Goal: Transaction & Acquisition: Purchase product/service

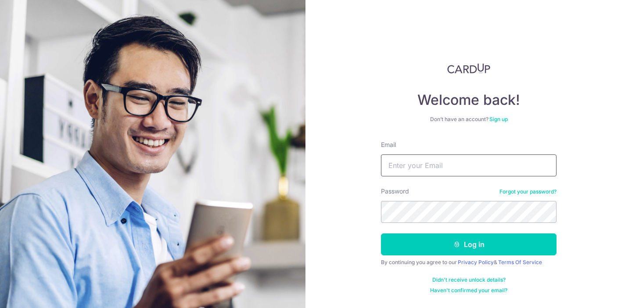
type input "[PERSON_NAME][EMAIL_ADDRESS][PERSON_NAME][DOMAIN_NAME]"
click at [469, 245] on button "Log in" at bounding box center [469, 245] width 176 height 22
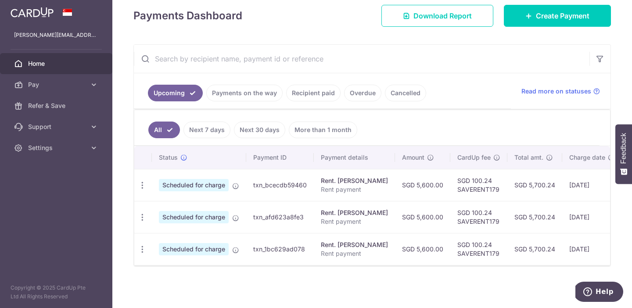
scroll to position [125, 0]
click at [241, 133] on link "Next 30 days" at bounding box center [259, 130] width 51 height 17
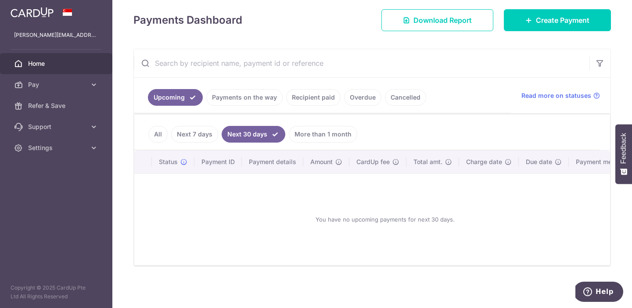
click at [321, 127] on link "More than 1 month" at bounding box center [323, 134] width 69 height 17
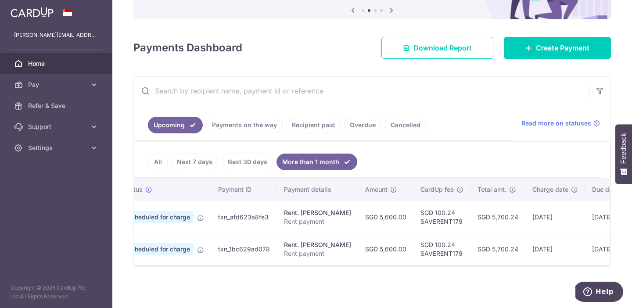
scroll to position [0, 36]
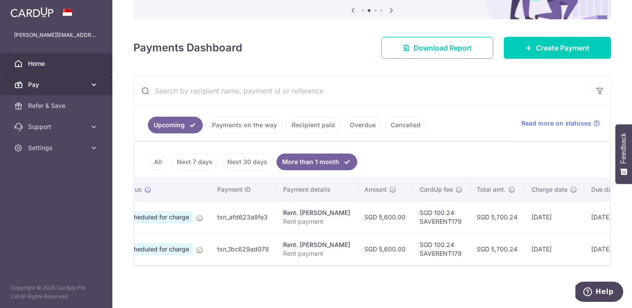
click at [67, 88] on span "Pay" at bounding box center [57, 84] width 58 height 9
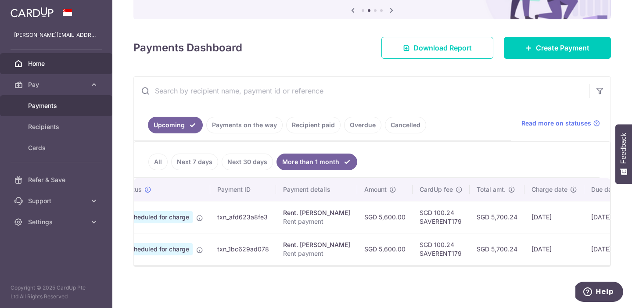
click at [52, 106] on span "Payments" at bounding box center [57, 105] width 58 height 9
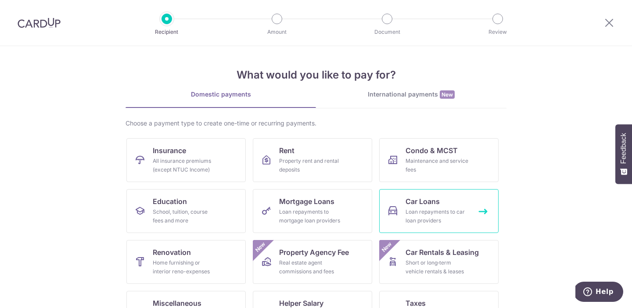
click at [408, 194] on link "Car Loans Loan repayments to car loan providers" at bounding box center [438, 211] width 119 height 44
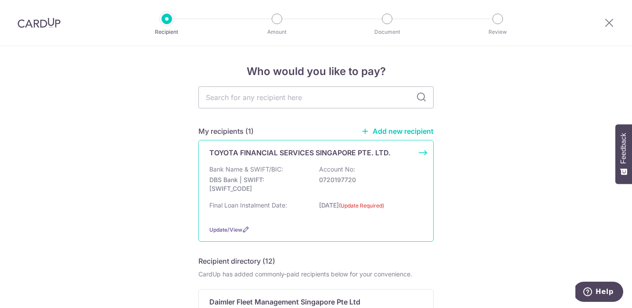
click at [339, 210] on label "(Update Required)" at bounding box center [361, 206] width 45 height 9
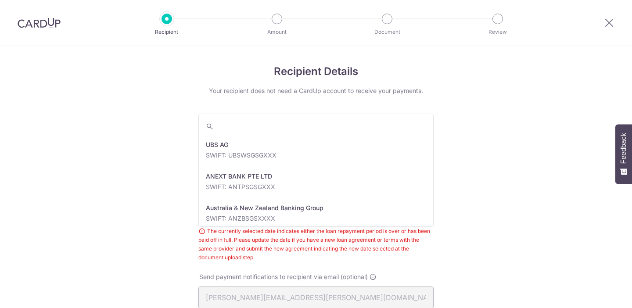
scroll to position [664, 0]
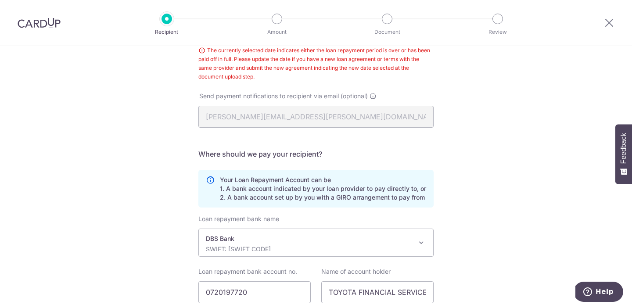
click at [126, 162] on div "Recipient Details Your recipient does not need a CardUp account to receive your…" at bounding box center [316, 119] width 632 height 509
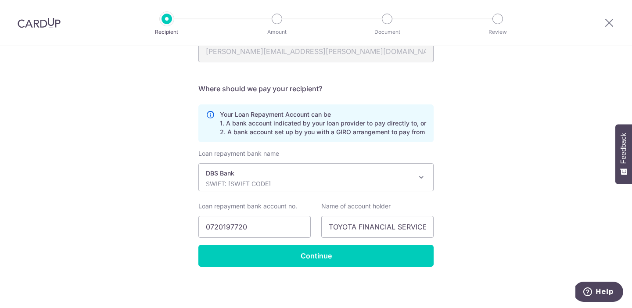
scroll to position [246, 0]
click at [259, 243] on div "Loan repayment bank name UBS AG ANEXT BANK PTE LTD Australia & New Zealand Bank…" at bounding box center [316, 197] width 235 height 96
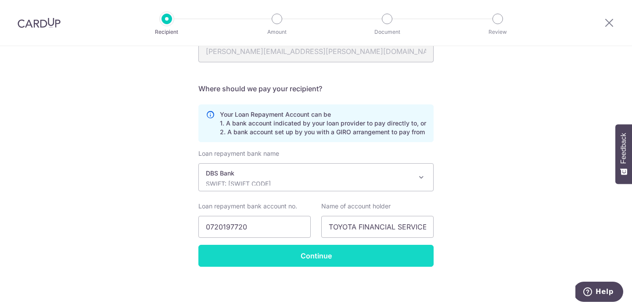
click at [272, 258] on input "Continue" at bounding box center [316, 256] width 235 height 22
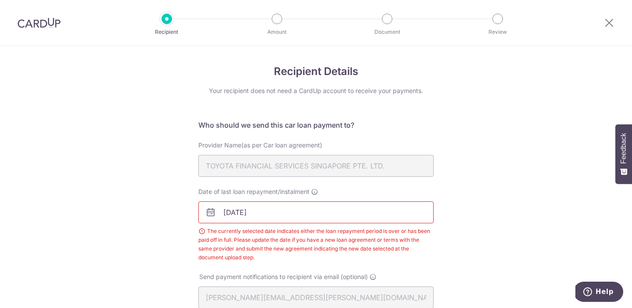
click at [264, 213] on input "28/07/2025" at bounding box center [316, 213] width 235 height 22
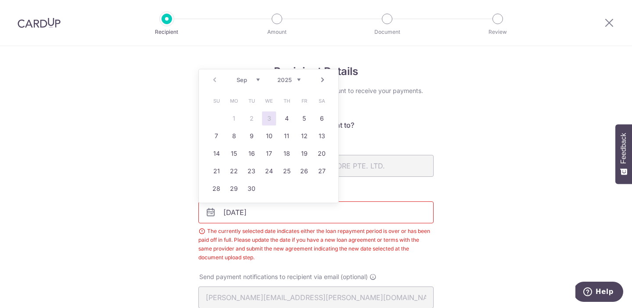
click at [271, 118] on link "3" at bounding box center [269, 119] width 14 height 14
type input "[DATE]"
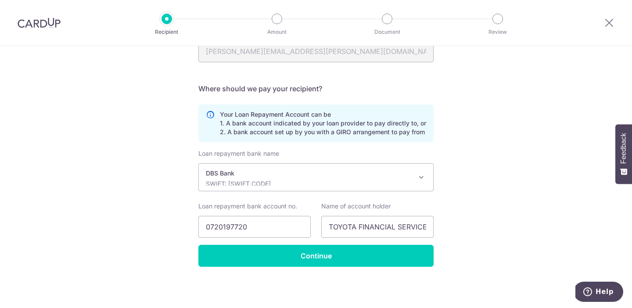
scroll to position [246, 0]
click at [262, 242] on div "Loan repayment bank name UBS AG ANEXT BANK PTE LTD Australia & New Zealand Bank…" at bounding box center [316, 197] width 235 height 96
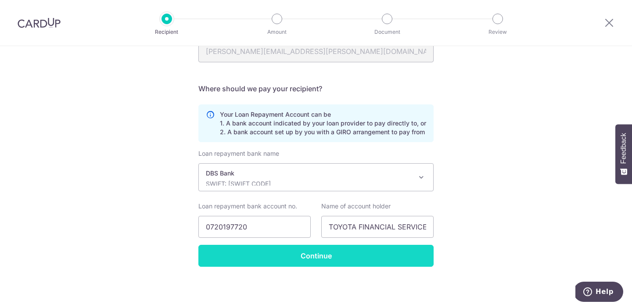
click at [259, 253] on input "Continue" at bounding box center [316, 256] width 235 height 22
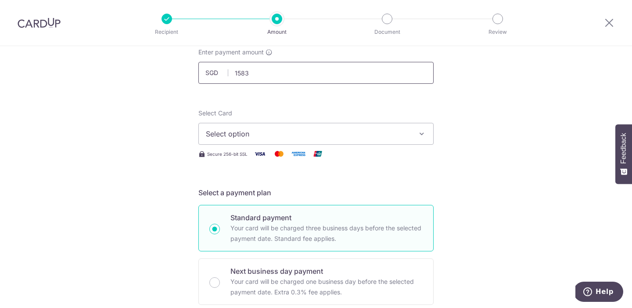
scroll to position [57, 0]
type input "1,583.00"
click at [280, 128] on span "Select option" at bounding box center [308, 133] width 205 height 11
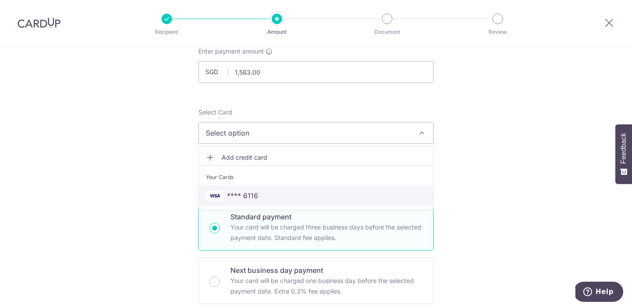
click at [254, 189] on link "**** 6116" at bounding box center [316, 195] width 235 height 21
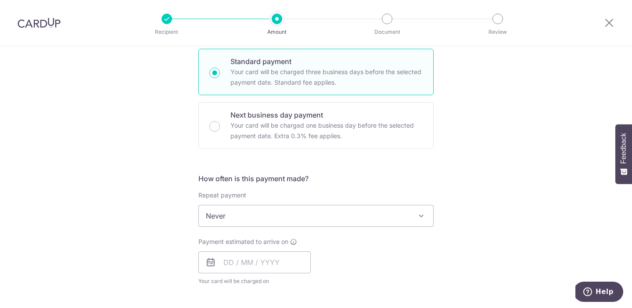
scroll to position [215, 0]
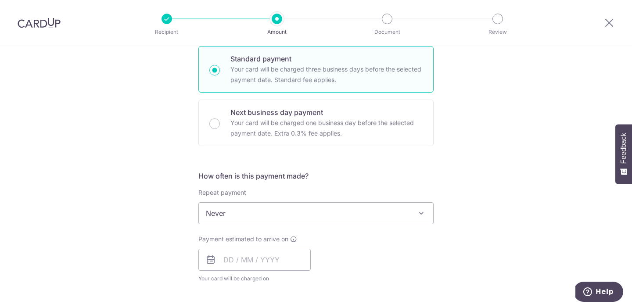
click at [224, 209] on span "Never" at bounding box center [316, 213] width 235 height 21
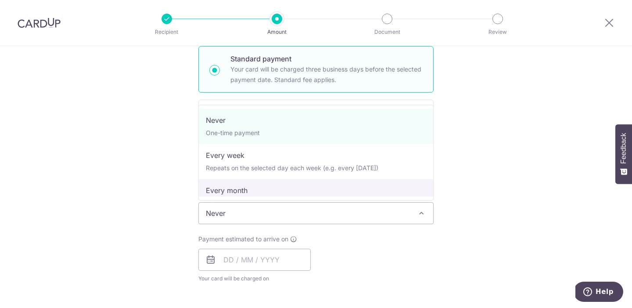
select select "3"
type input "09/09/2025"
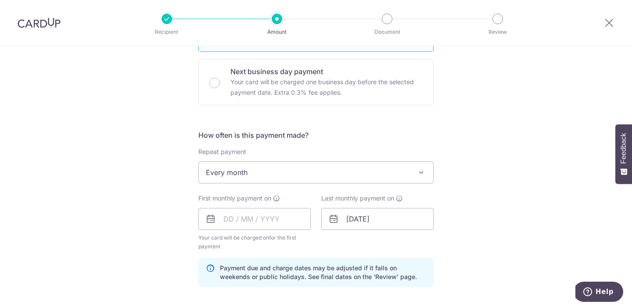
scroll to position [257, 0]
click at [231, 213] on input "text" at bounding box center [255, 218] width 112 height 22
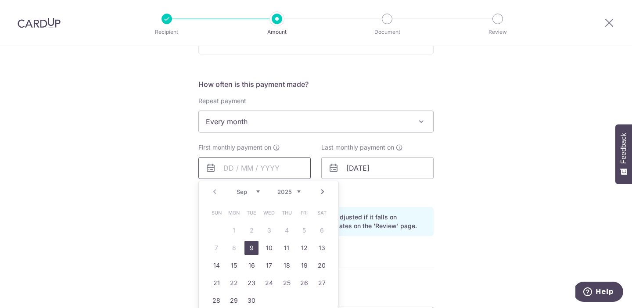
scroll to position [309, 0]
click at [248, 248] on link "9" at bounding box center [252, 246] width 14 height 14
type input "09/09/2025"
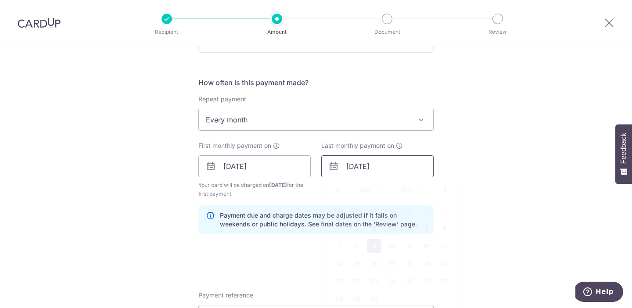
click at [370, 166] on input "09/09/2025" at bounding box center [378, 166] width 112 height 22
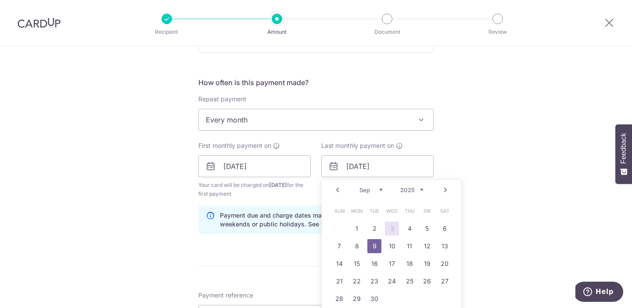
click at [448, 189] on link "Next" at bounding box center [446, 190] width 11 height 11
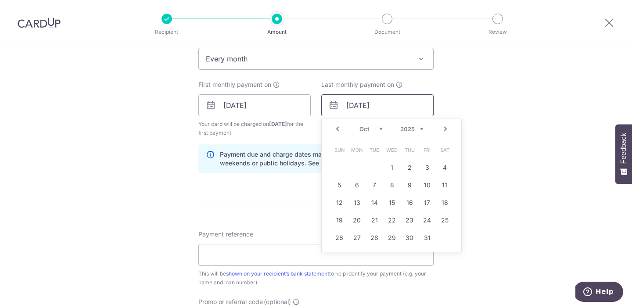
scroll to position [371, 0]
click at [276, 195] on form "Enter payment amount SGD 1,583.00 1583.00 Select Card **** 6116 Add credit card…" at bounding box center [316, 103] width 235 height 740
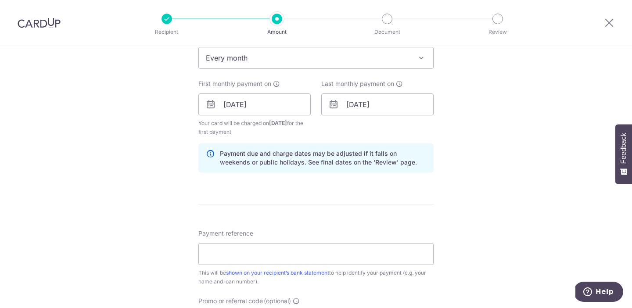
click at [299, 64] on span "Every month" at bounding box center [316, 57] width 235 height 21
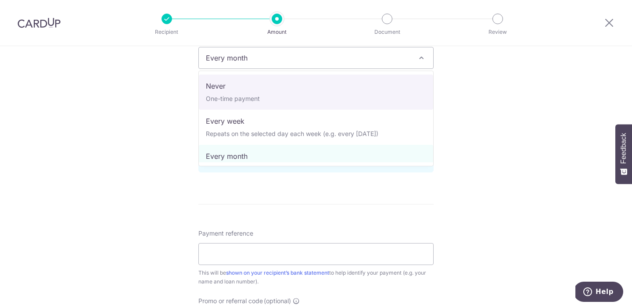
select select "1"
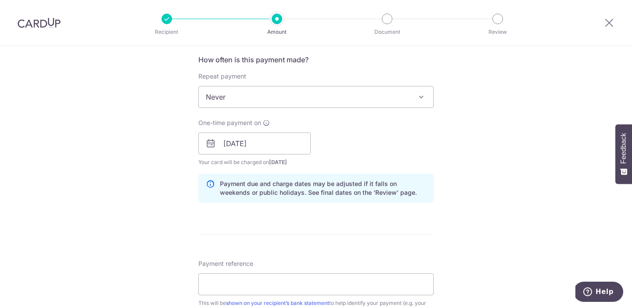
scroll to position [341, 0]
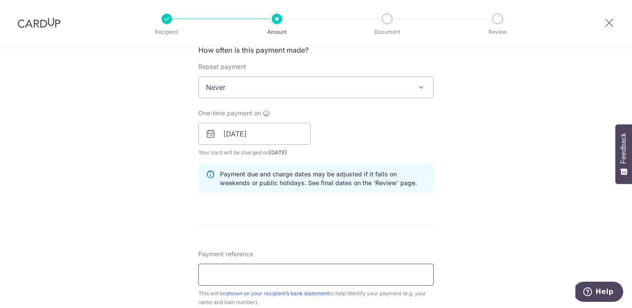
click at [240, 278] on input "Payment reference" at bounding box center [316, 275] width 235 height 22
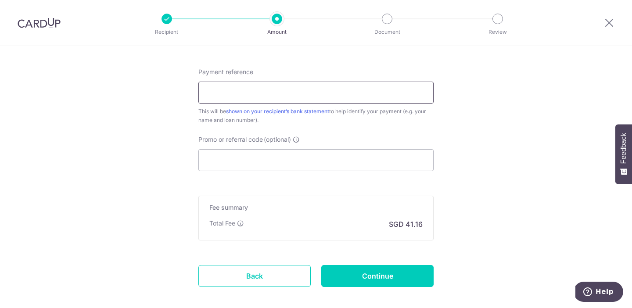
scroll to position [524, 0]
type input "c"
paste input "17833"
click at [220, 95] on input "HP= 17833" at bounding box center [316, 92] width 235 height 22
type input "HP- 17833"
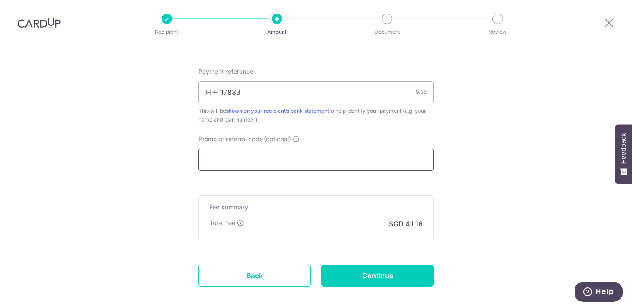
click at [226, 151] on input "Promo or referral code (optional)" at bounding box center [316, 160] width 235 height 22
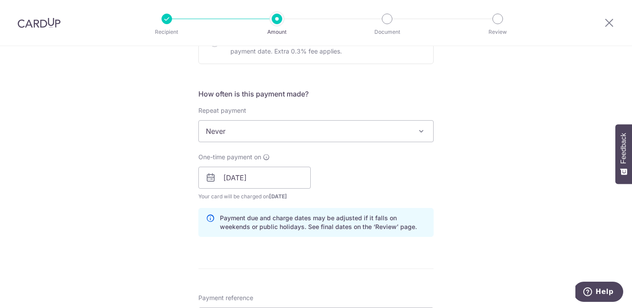
scroll to position [99, 0]
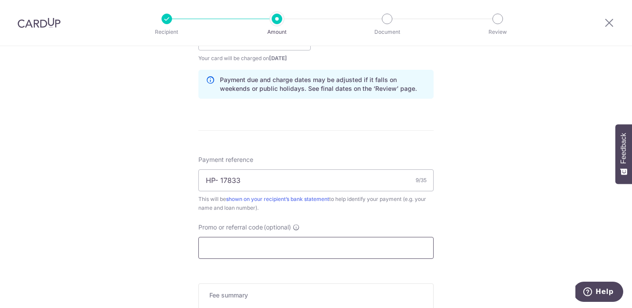
click at [276, 245] on input "Promo or referral code (optional)" at bounding box center [316, 248] width 235 height 22
paste input "REC185"
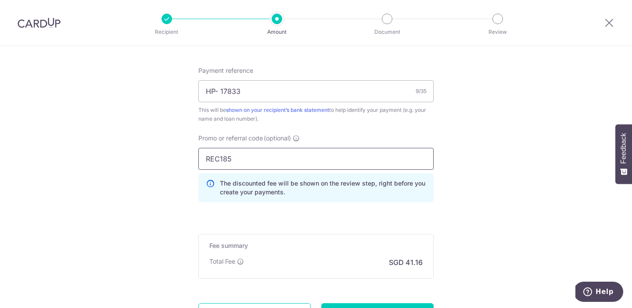
scroll to position [591, 0]
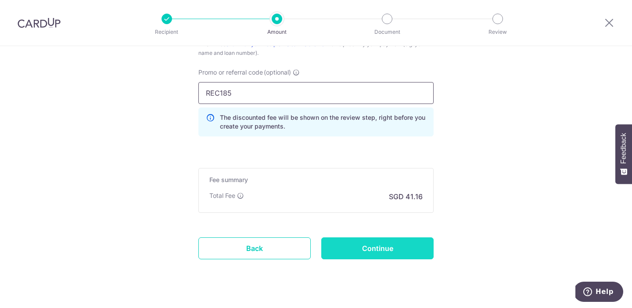
type input "REC185"
click at [339, 243] on input "Continue" at bounding box center [378, 249] width 112 height 22
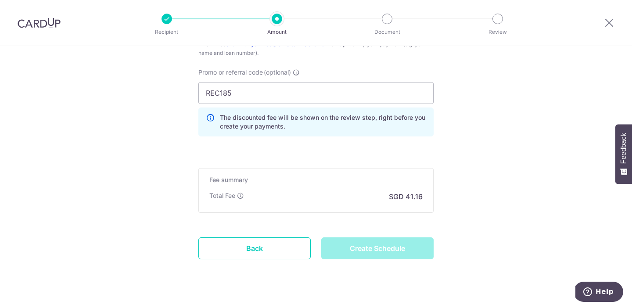
type input "Create Schedule"
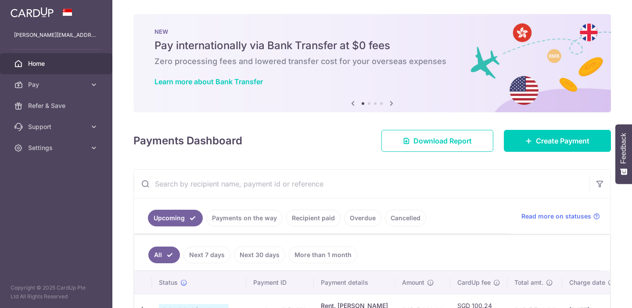
scroll to position [115, 0]
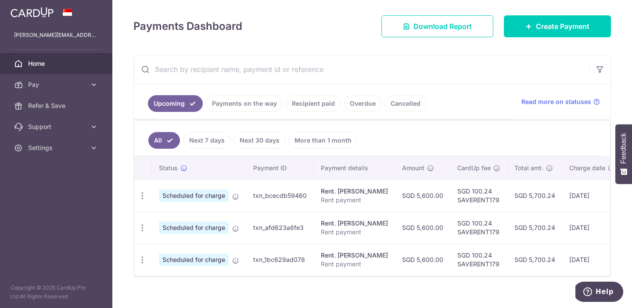
click at [319, 109] on link "Recipient paid" at bounding box center [313, 103] width 54 height 17
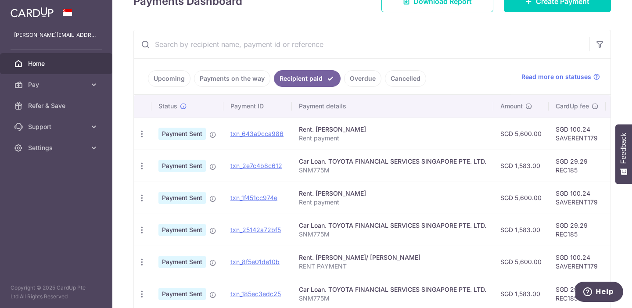
scroll to position [141, 0]
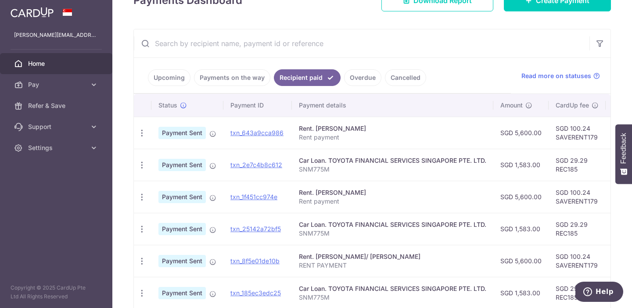
click at [571, 168] on td "SGD 29.29 REC185" at bounding box center [577, 165] width 57 height 32
copy td "REC185"
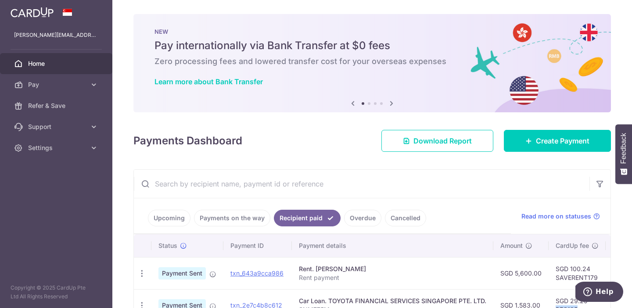
scroll to position [0, 0]
click at [32, 19] on link at bounding box center [32, 12] width 50 height 16
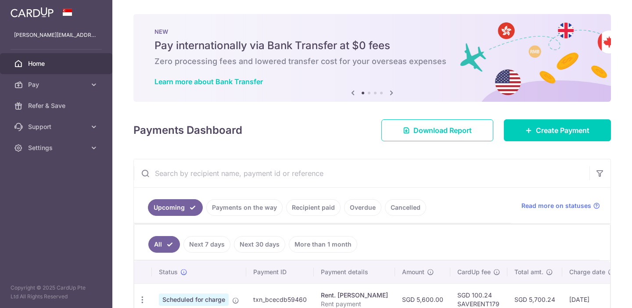
click at [38, 7] on img at bounding box center [32, 12] width 43 height 11
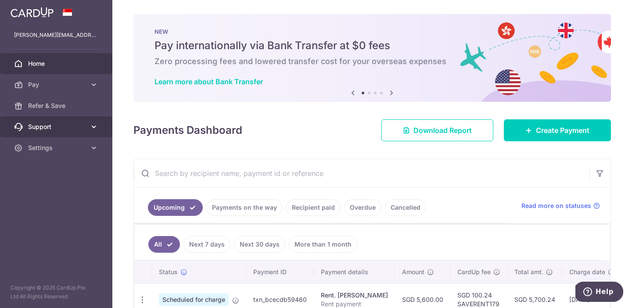
click at [46, 125] on span "Support" at bounding box center [57, 127] width 58 height 9
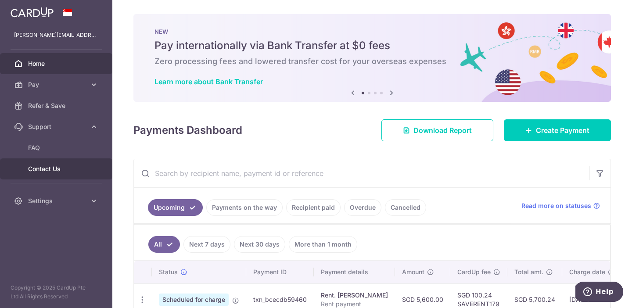
click at [42, 173] on link "Contact Us" at bounding box center [56, 169] width 112 height 21
click at [430, 6] on div "× Pause Schedule Pause all future payments in this series Pause just this one p…" at bounding box center [372, 154] width 520 height 308
click at [430, 0] on div "× Pause Schedule Pause all future payments in this series Pause just this one p…" at bounding box center [372, 154] width 520 height 308
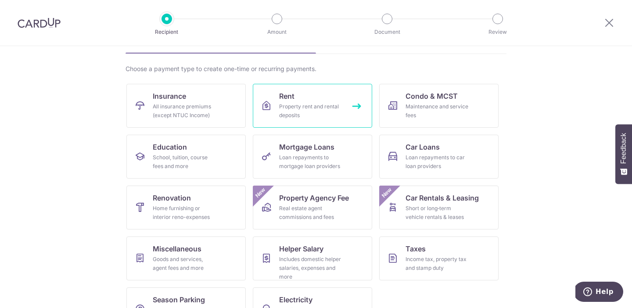
scroll to position [107, 0]
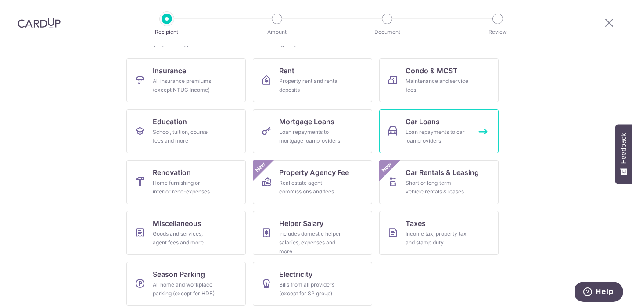
click at [444, 111] on link "Car Loans Loan repayments to car loan providers" at bounding box center [438, 131] width 119 height 44
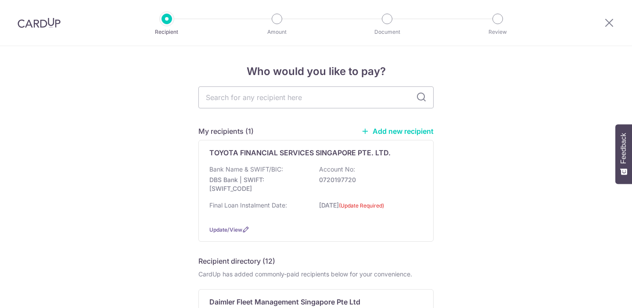
scroll to position [128, 0]
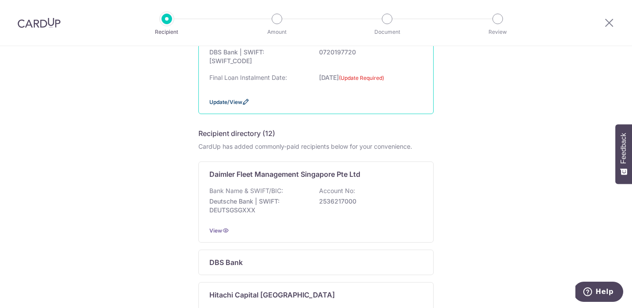
click at [239, 105] on span "Update/View" at bounding box center [226, 102] width 33 height 7
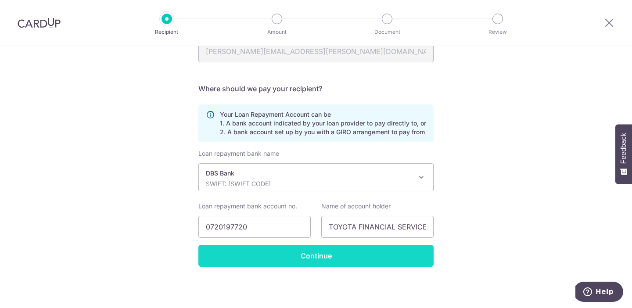
scroll to position [246, 0]
click at [253, 258] on input "Continue" at bounding box center [316, 256] width 235 height 22
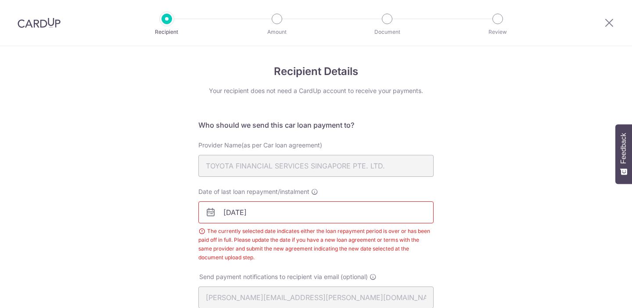
click at [239, 223] on input "28/07/2025" at bounding box center [316, 213] width 235 height 22
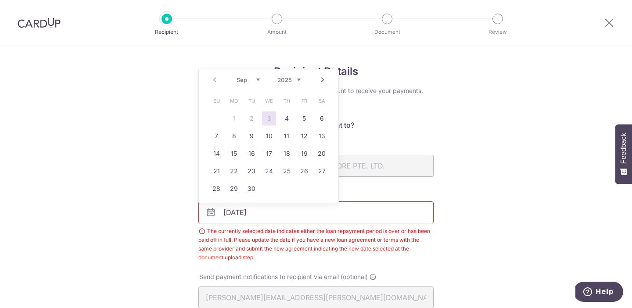
click at [321, 78] on link "Next" at bounding box center [323, 80] width 11 height 11
click at [212, 80] on link "Prev" at bounding box center [215, 80] width 11 height 11
click at [267, 118] on link "3" at bounding box center [269, 119] width 14 height 14
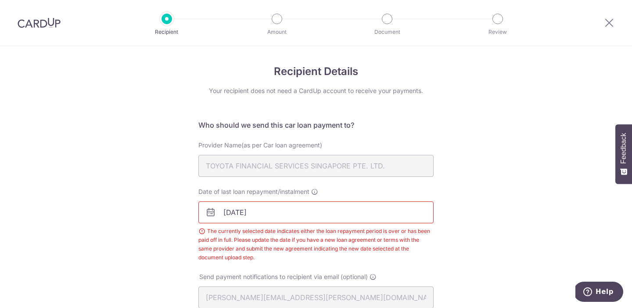
click at [250, 203] on body "Recipient Amount Document Review Recipient Details Your recipient does not need…" at bounding box center [316, 154] width 632 height 308
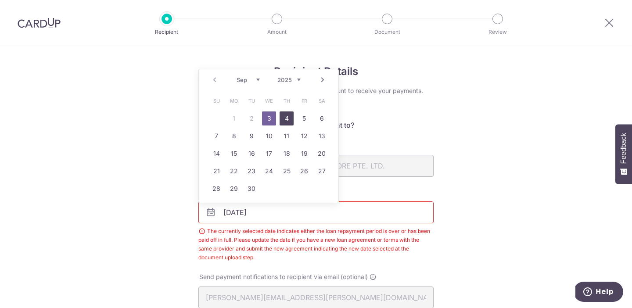
click at [288, 113] on link "4" at bounding box center [287, 119] width 14 height 14
type input "04/09/2025"
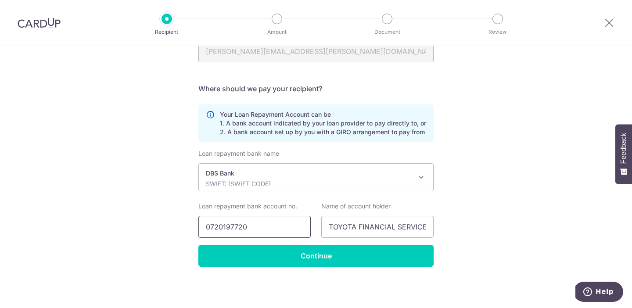
scroll to position [246, 0]
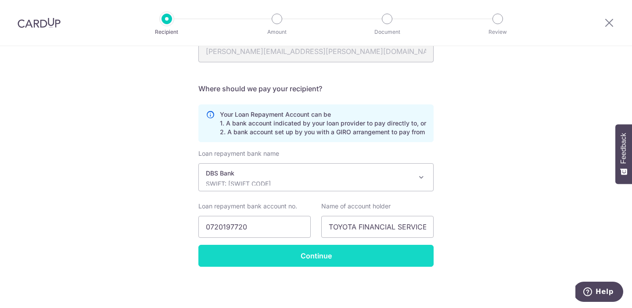
click at [299, 255] on input "Continue" at bounding box center [316, 256] width 235 height 22
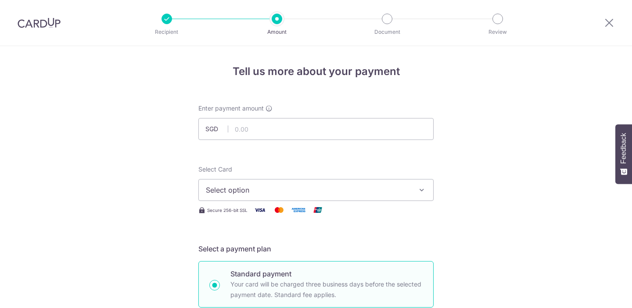
click at [253, 131] on input "text" at bounding box center [316, 129] width 235 height 22
type input "1,583.00"
click at [249, 187] on span "Select option" at bounding box center [308, 190] width 205 height 11
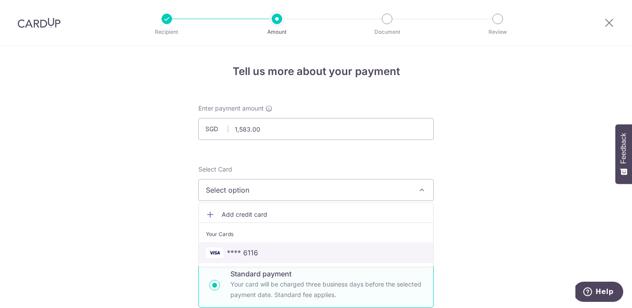
click at [240, 251] on span "**** 6116" at bounding box center [242, 253] width 31 height 11
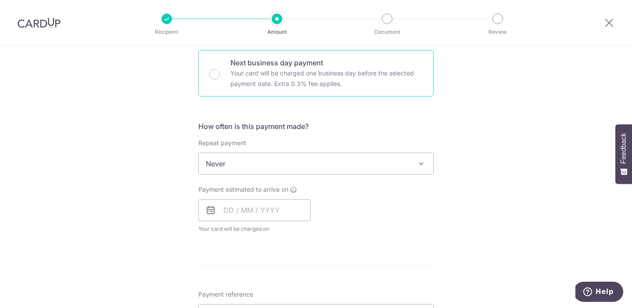
scroll to position [295, 0]
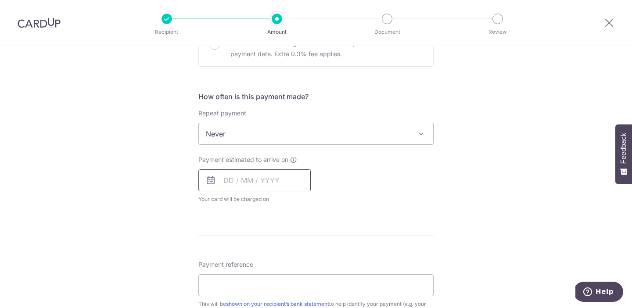
click at [242, 184] on input "text" at bounding box center [255, 181] width 112 height 22
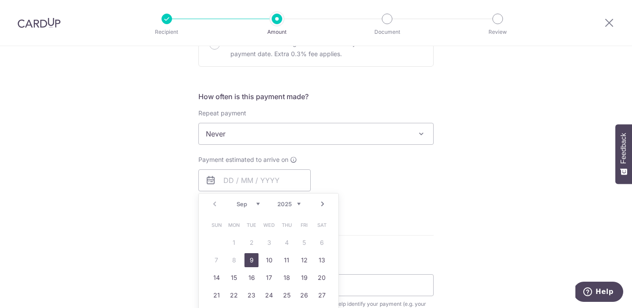
click at [251, 258] on link "9" at bounding box center [252, 260] width 14 height 14
type input "[DATE]"
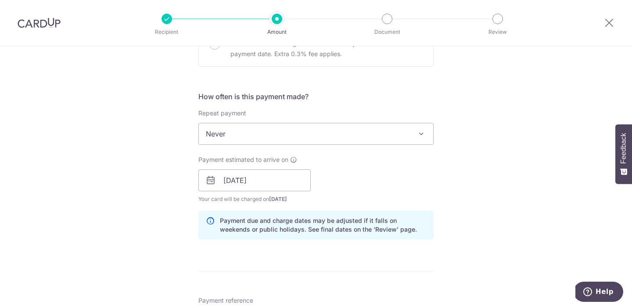
scroll to position [485, 0]
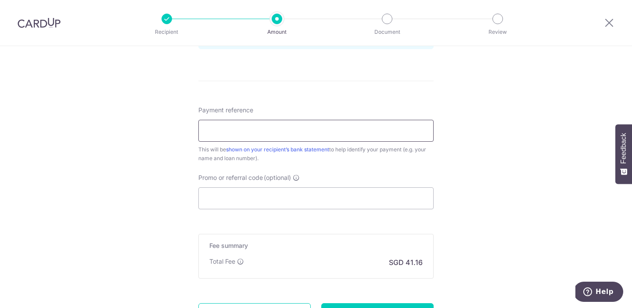
click at [239, 135] on input "Payment reference" at bounding box center [316, 131] width 235 height 22
paste input "REC185"
type input "REC185"
click at [239, 135] on input "REC185" at bounding box center [316, 131] width 235 height 22
click at [239, 197] on input "Promo or referral code (optional)" at bounding box center [316, 199] width 235 height 22
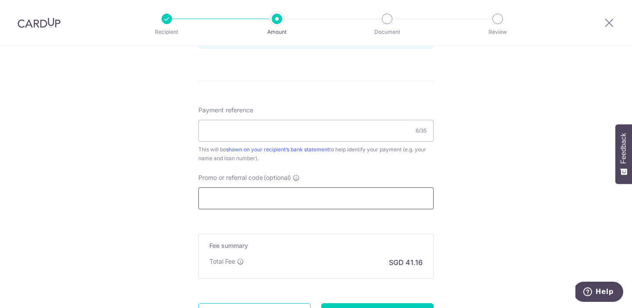
paste input "REC185"
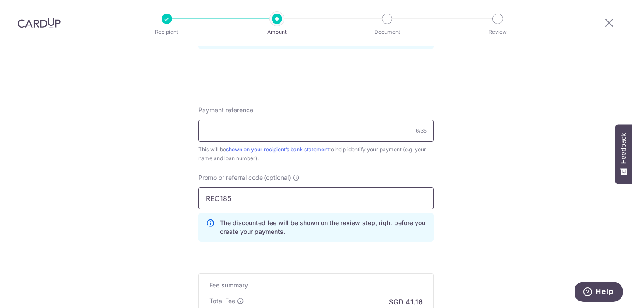
type input "REC185"
click at [223, 134] on input "Payment reference" at bounding box center [316, 131] width 235 height 22
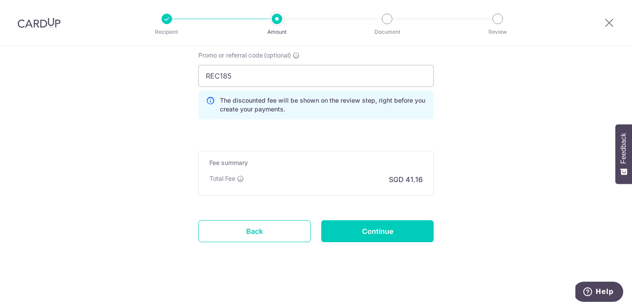
scroll to position [608, 0]
type input "HP- 17833"
click at [376, 228] on input "Continue" at bounding box center [378, 231] width 112 height 22
type input "Create Schedule"
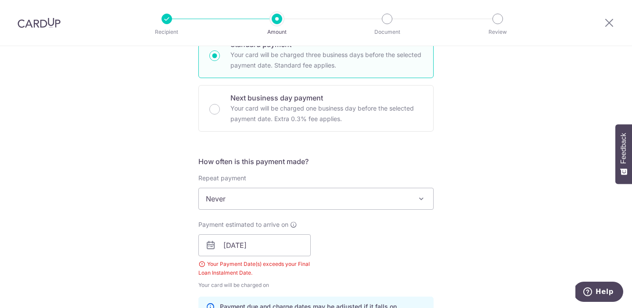
scroll to position [236, 0]
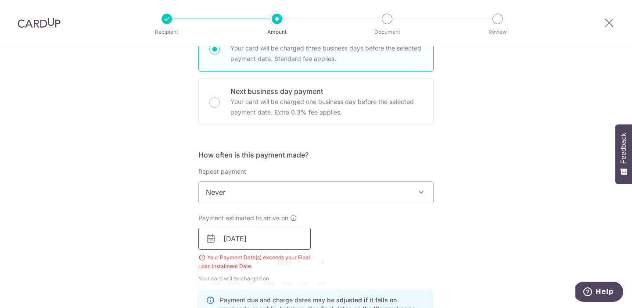
click at [238, 245] on input "[DATE]" at bounding box center [255, 239] width 112 height 22
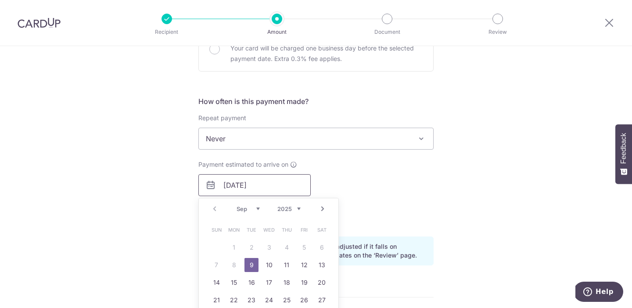
scroll to position [300, 0]
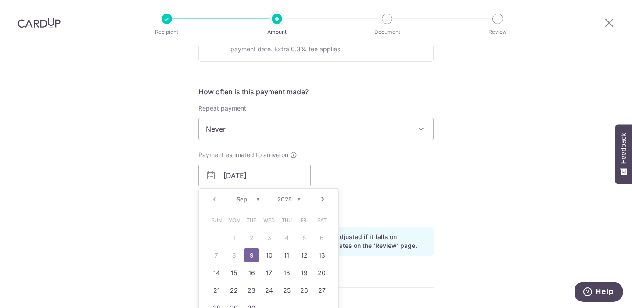
click at [347, 189] on div "Payment estimated to arrive on 09/09/2025 Prev Next Sep Oct Nov Dec 2025 2026 2…" at bounding box center [316, 185] width 246 height 69
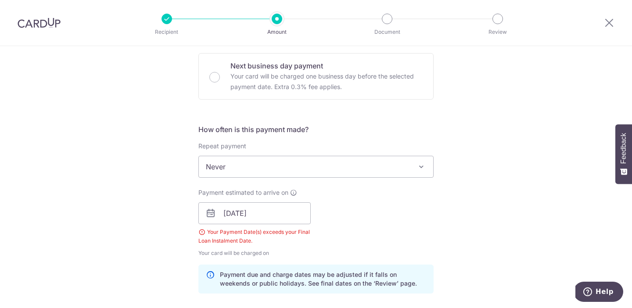
scroll to position [254, 0]
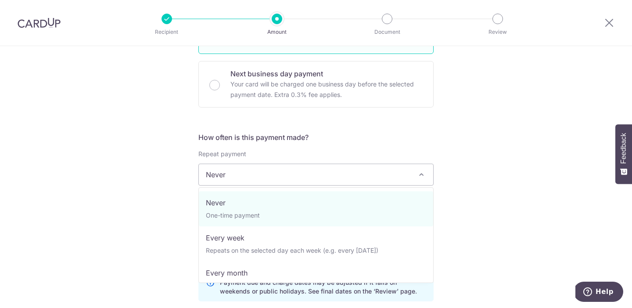
click at [318, 174] on span "Never" at bounding box center [316, 174] width 235 height 21
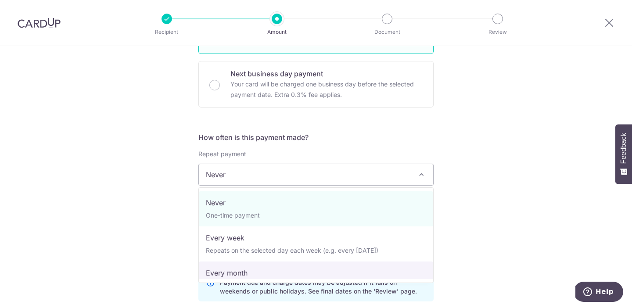
select select "3"
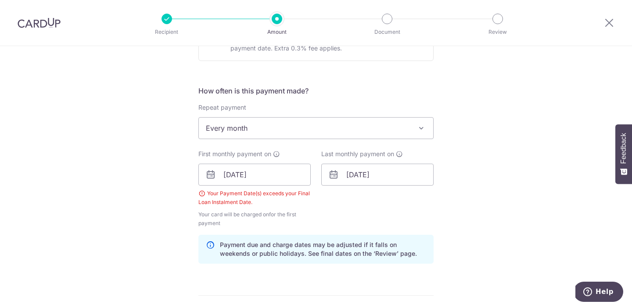
scroll to position [301, 0]
click at [359, 167] on input "[DATE]" at bounding box center [378, 174] width 112 height 22
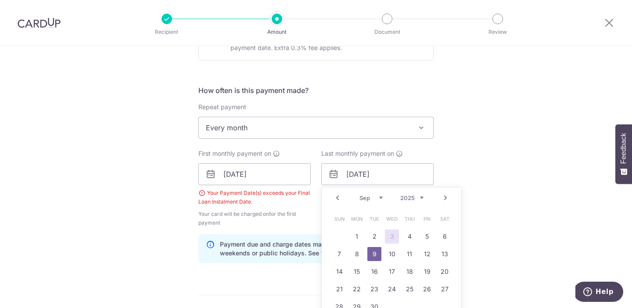
click at [444, 197] on link "Next" at bounding box center [446, 198] width 11 height 11
click at [338, 197] on link "Prev" at bounding box center [337, 198] width 11 height 11
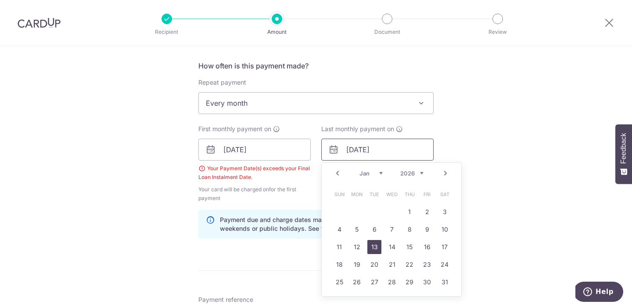
scroll to position [325, 0]
click at [376, 284] on link "27" at bounding box center [375, 283] width 14 height 14
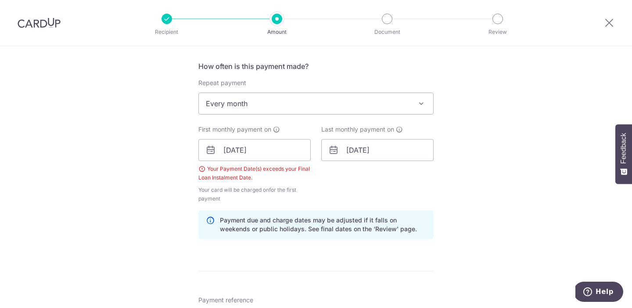
click at [319, 205] on div "How often is this payment made? Repeat payment Never Every week Every month Eve…" at bounding box center [316, 153] width 235 height 185
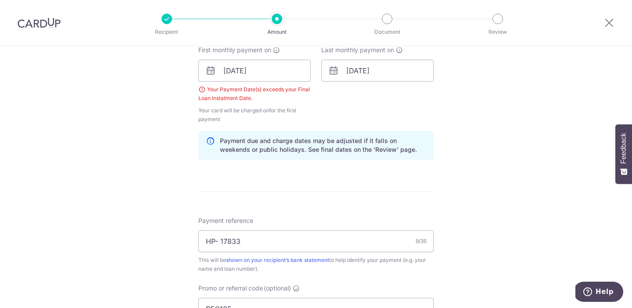
scroll to position [408, 0]
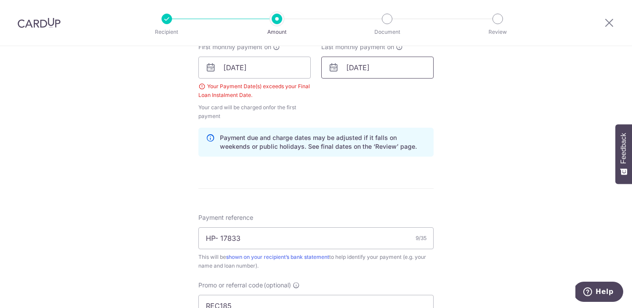
click at [345, 73] on input "27/01/2026" at bounding box center [378, 68] width 112 height 22
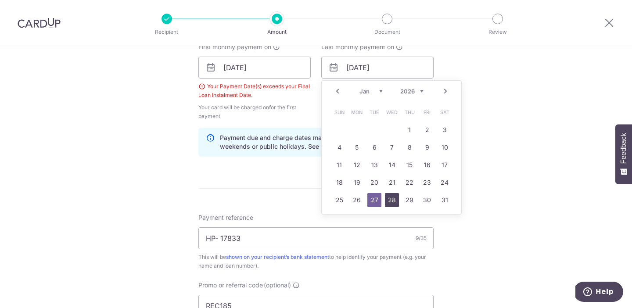
click at [391, 202] on link "28" at bounding box center [392, 200] width 14 height 14
type input "28/01/2026"
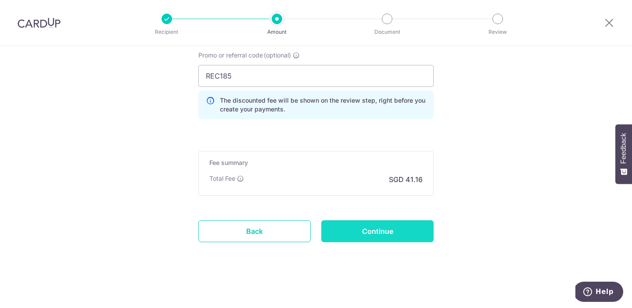
scroll to position [638, 0]
click at [377, 228] on input "Continue" at bounding box center [378, 231] width 112 height 22
type input "Create Schedule"
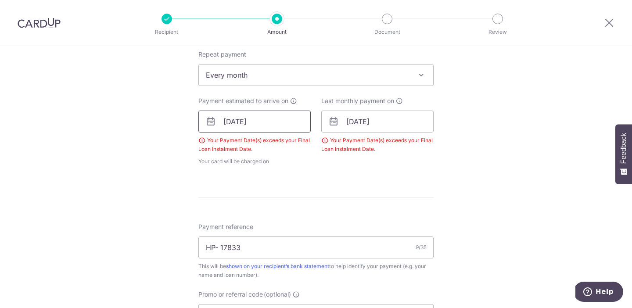
click at [247, 116] on input "[DATE]" at bounding box center [255, 122] width 112 height 22
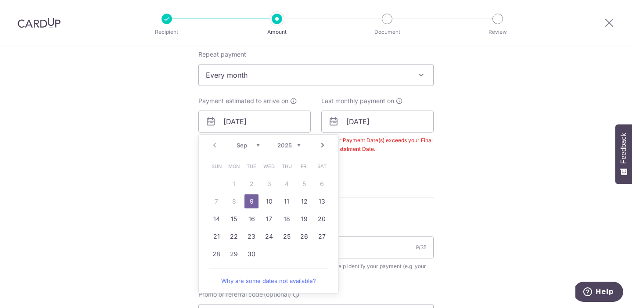
click at [250, 203] on link "9" at bounding box center [252, 202] width 14 height 14
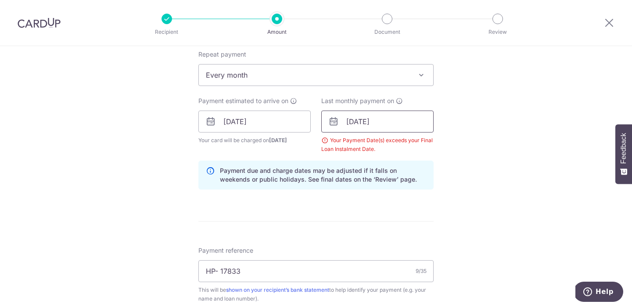
click at [387, 124] on input "[DATE]" at bounding box center [378, 122] width 112 height 22
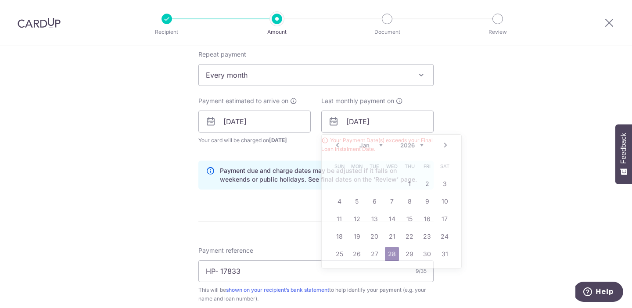
click at [291, 182] on p "Payment due and charge dates may be adjusted if it falls on weekends or public …" at bounding box center [323, 175] width 206 height 18
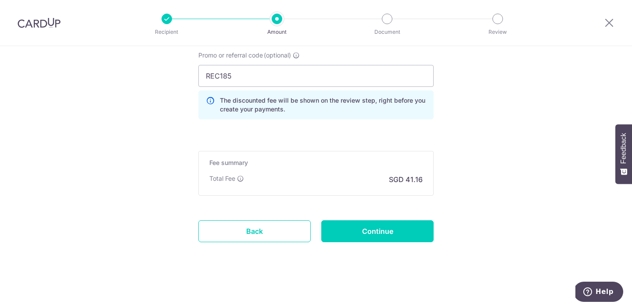
scroll to position [617, 0]
click at [364, 224] on input "Continue" at bounding box center [378, 231] width 112 height 22
type input "Create Schedule"
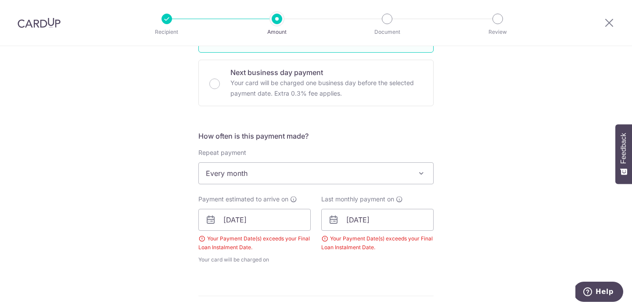
scroll to position [261, 0]
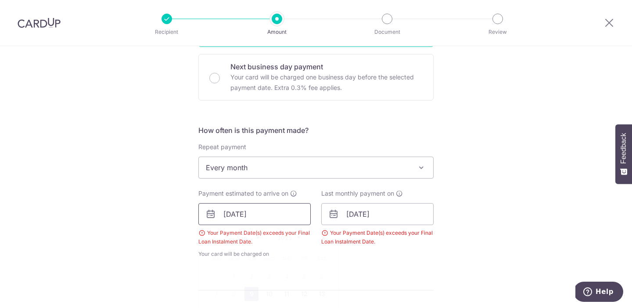
click at [278, 221] on input "[DATE]" at bounding box center [255, 214] width 112 height 22
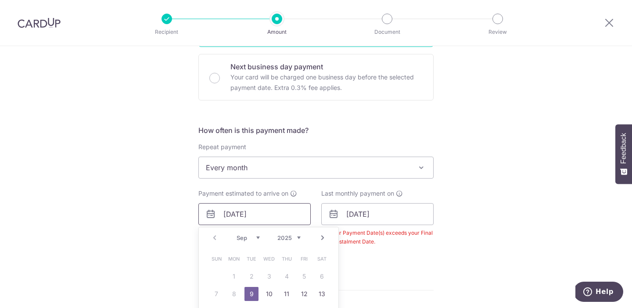
click at [277, 216] on input "09/09/2025" at bounding box center [255, 214] width 112 height 22
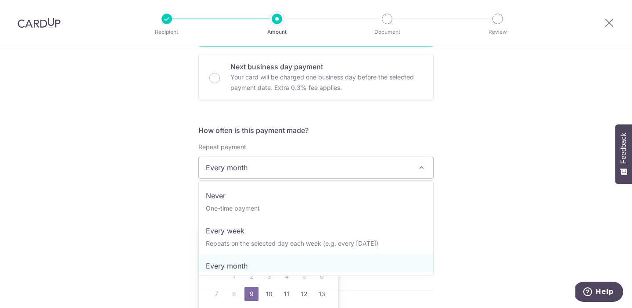
click at [272, 172] on span "Every month" at bounding box center [316, 167] width 235 height 21
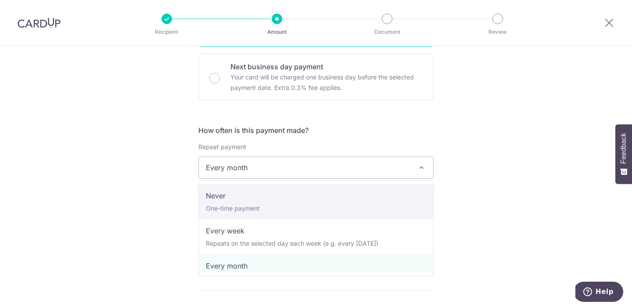
select select "1"
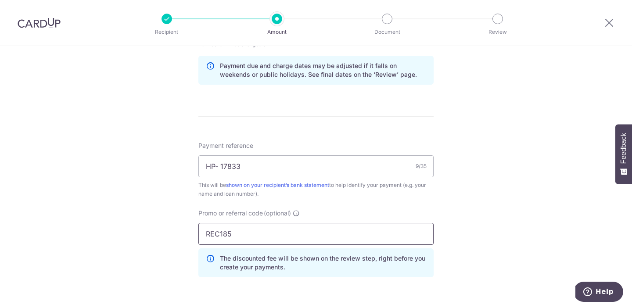
scroll to position [472, 0]
click at [241, 237] on input "REC185" at bounding box center [316, 233] width 235 height 22
paste input "OFF22"
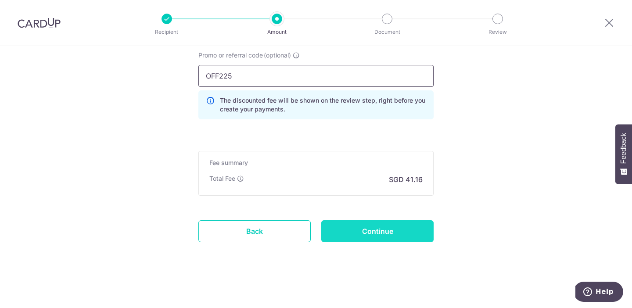
type input "OFF225"
click at [366, 235] on input "Continue" at bounding box center [378, 231] width 112 height 22
type input "Create Schedule"
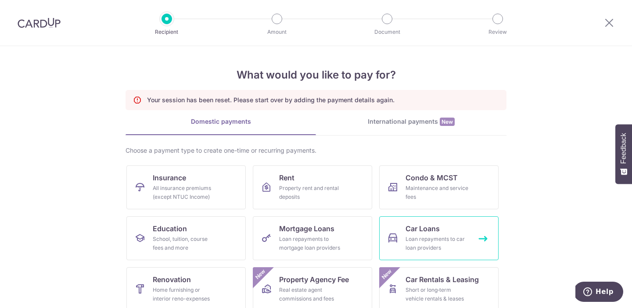
click at [408, 225] on span "Car Loans" at bounding box center [423, 229] width 34 height 11
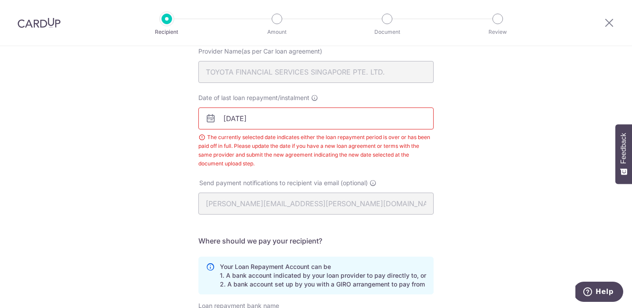
scroll to position [45, 0]
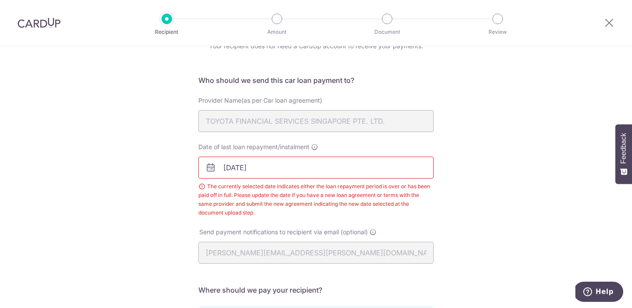
click at [250, 171] on input "28/07/2025" at bounding box center [316, 168] width 235 height 22
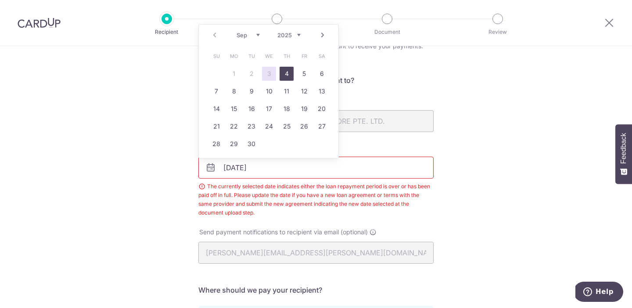
click at [285, 75] on link "4" at bounding box center [287, 74] width 14 height 14
type input "[DATE]"
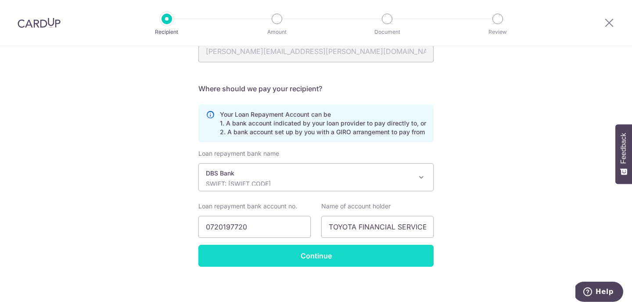
scroll to position [246, 0]
click at [285, 249] on input "Continue" at bounding box center [316, 256] width 235 height 22
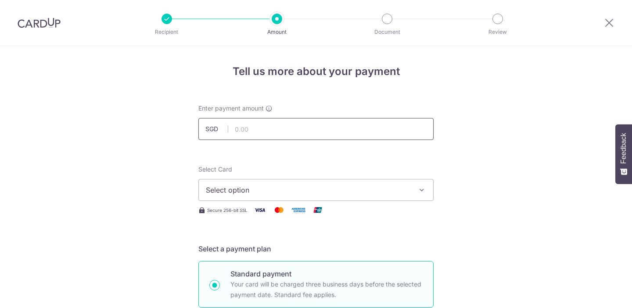
click at [253, 134] on input "text" at bounding box center [316, 129] width 235 height 22
type input "1,583.00"
click at [265, 177] on div "Select Card Select option Add credit card Your Cards **** 6116" at bounding box center [316, 183] width 235 height 36
click at [265, 183] on button "Select option" at bounding box center [316, 190] width 235 height 22
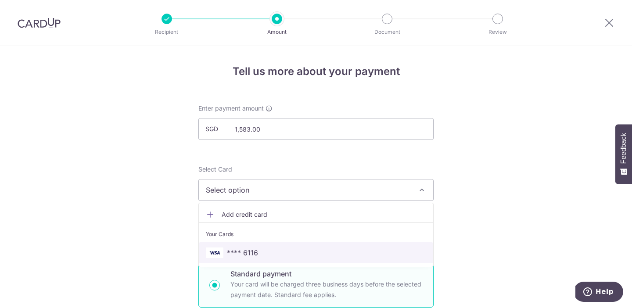
click at [259, 243] on link "**** 6116" at bounding box center [316, 252] width 235 height 21
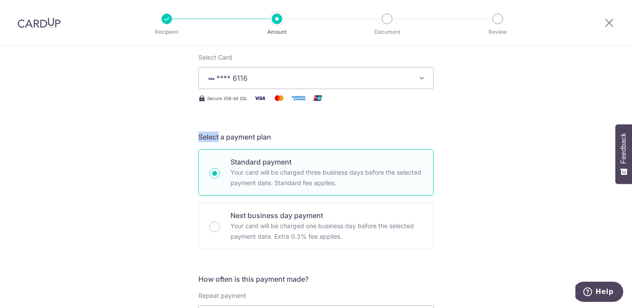
scroll to position [112, 0]
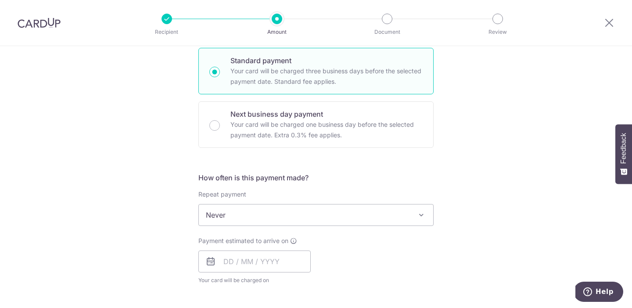
scroll to position [214, 0]
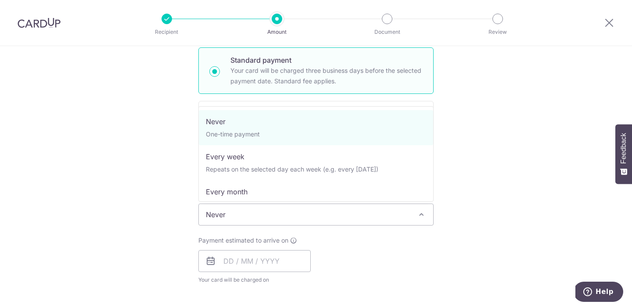
click at [243, 212] on span "Never" at bounding box center [316, 214] width 235 height 21
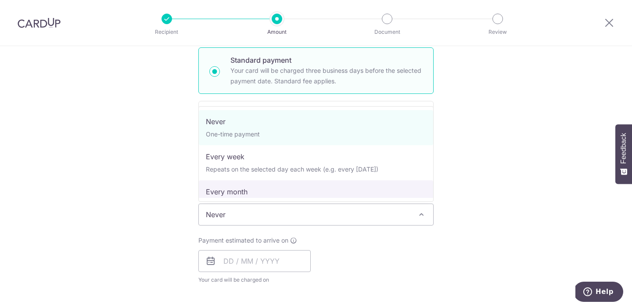
click at [151, 217] on div "Tell us more about your payment Enter payment amount SGD 1,583.00 1583.00 Selec…" at bounding box center [316, 229] width 632 height 795
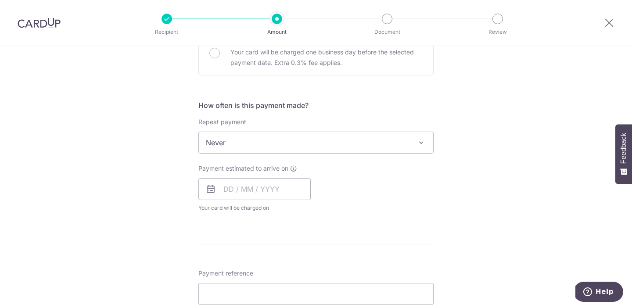
scroll to position [287, 0]
click at [219, 195] on input "text" at bounding box center [255, 188] width 112 height 22
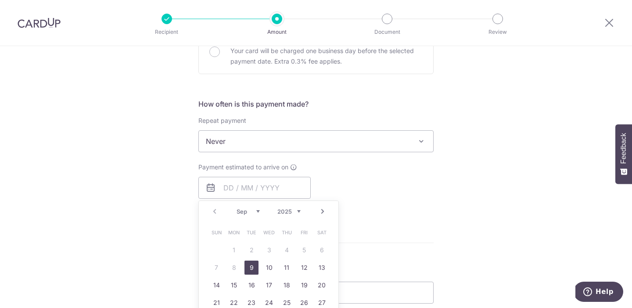
click at [249, 268] on link "9" at bounding box center [252, 268] width 14 height 14
type input "09/09/2025"
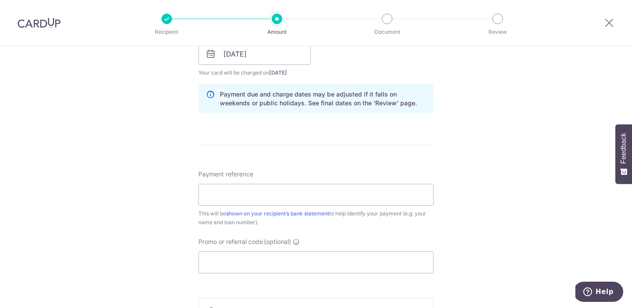
scroll to position [471, 0]
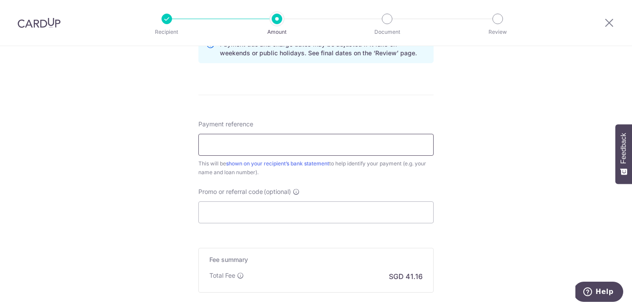
click at [239, 145] on input "Payment reference" at bounding box center [316, 145] width 235 height 22
paste input "OFF225"
type input "OFF225"
click at [237, 217] on input "Promo or referral code (optional)" at bounding box center [316, 213] width 235 height 22
paste input "OFF225"
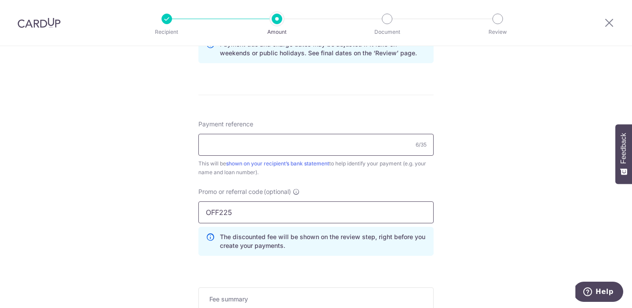
type input "OFF225"
click at [231, 151] on input "Payment reference" at bounding box center [316, 145] width 235 height 22
click at [238, 142] on input "HP-1" at bounding box center [316, 145] width 235 height 22
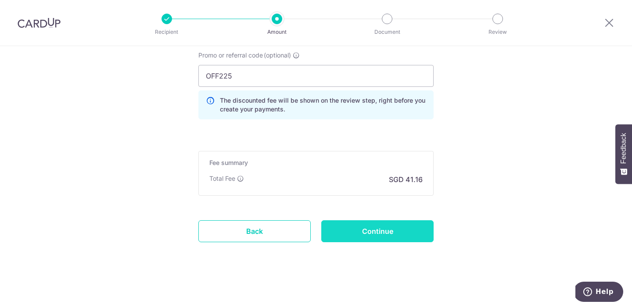
type input "HP-15833"
click at [371, 234] on input "Continue" at bounding box center [378, 231] width 112 height 22
type input "Create Schedule"
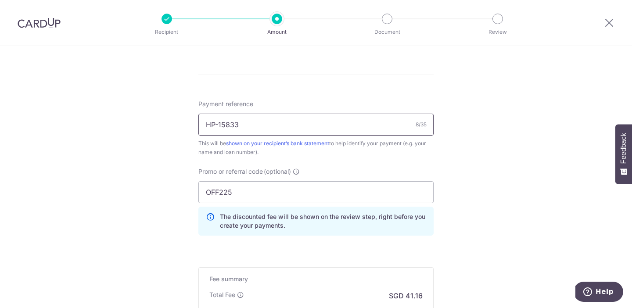
scroll to position [332, 0]
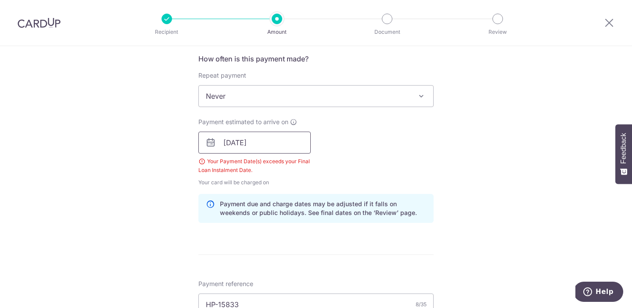
click at [259, 135] on input "09/09/2025" at bounding box center [255, 143] width 112 height 22
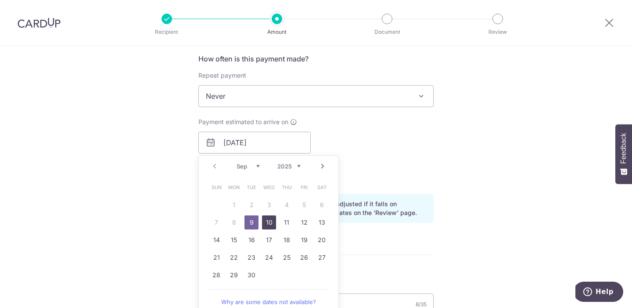
click at [267, 222] on link "10" at bounding box center [269, 223] width 14 height 14
type input "[DATE]"
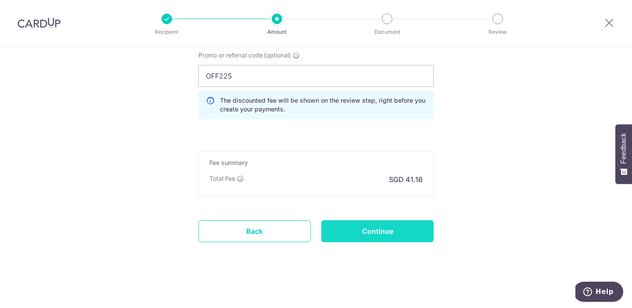
scroll to position [608, 0]
click at [342, 235] on input "Continue" at bounding box center [378, 231] width 112 height 22
type input "Create Schedule"
click at [256, 229] on link "Back" at bounding box center [255, 231] width 112 height 22
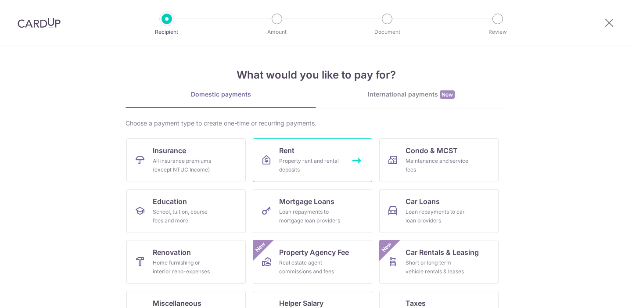
click at [318, 163] on div "Property rent and rental deposits" at bounding box center [310, 166] width 63 height 18
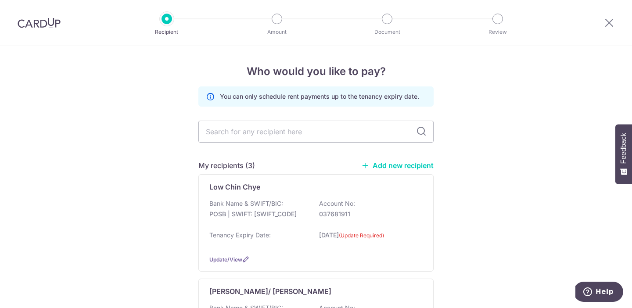
click at [168, 24] on div at bounding box center [167, 19] width 11 height 11
click at [51, 25] on img at bounding box center [39, 23] width 43 height 11
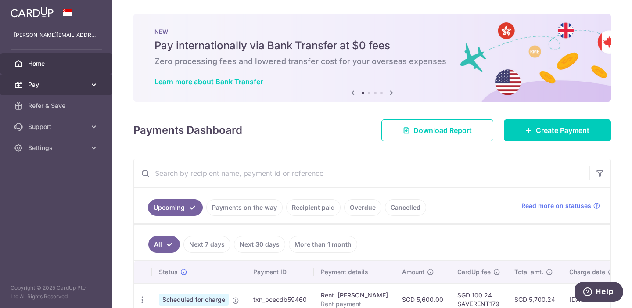
click at [74, 85] on span "Pay" at bounding box center [57, 84] width 58 height 9
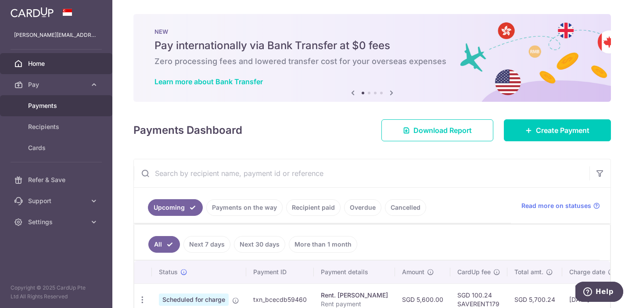
click at [45, 108] on span "Payments" at bounding box center [57, 105] width 58 height 9
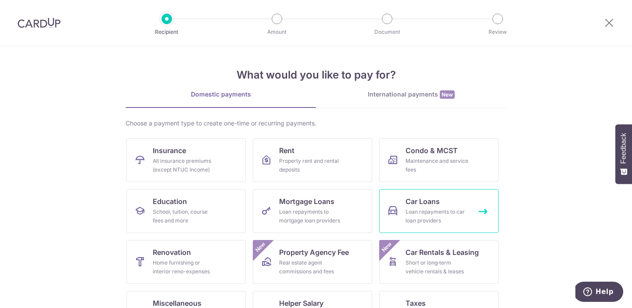
click at [438, 206] on span "Car Loans" at bounding box center [423, 201] width 34 height 11
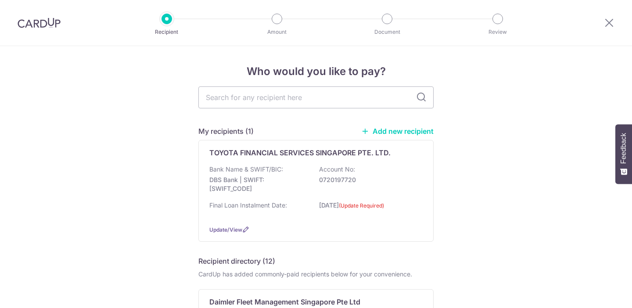
scroll to position [7, 0]
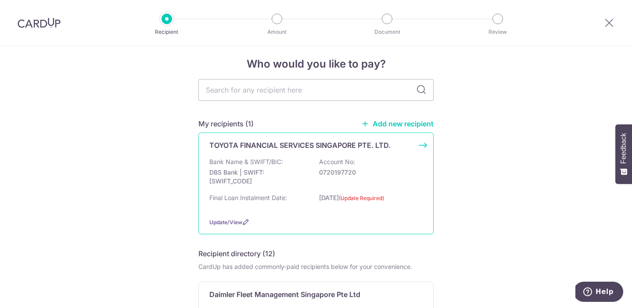
click at [339, 203] on label "(Update Required)" at bounding box center [361, 198] width 45 height 9
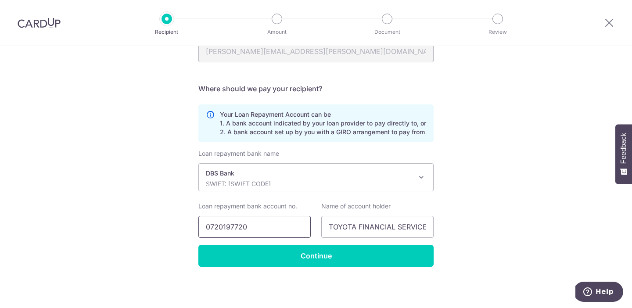
scroll to position [246, 0]
click at [242, 226] on input "0720197720" at bounding box center [255, 227] width 112 height 22
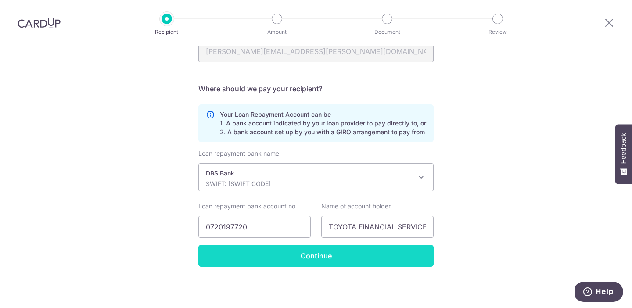
click at [314, 253] on input "Continue" at bounding box center [316, 256] width 235 height 22
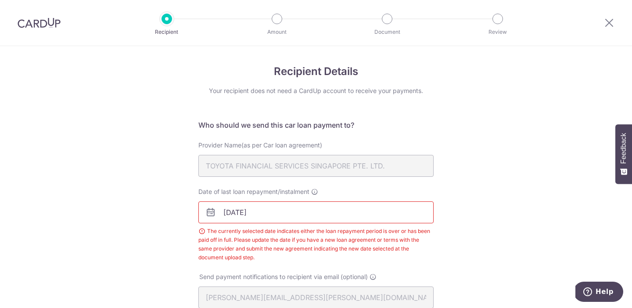
scroll to position [59, 0]
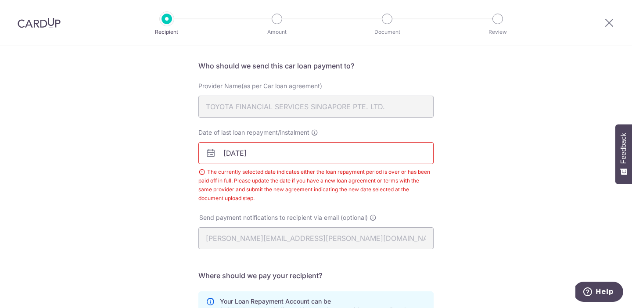
click at [275, 150] on input "[DATE]" at bounding box center [316, 153] width 235 height 22
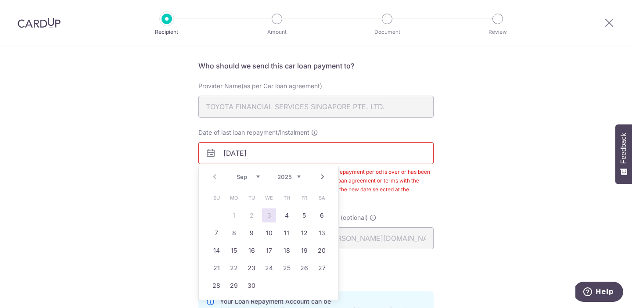
click at [325, 176] on link "Next" at bounding box center [323, 177] width 11 height 11
click at [324, 176] on link "Next" at bounding box center [323, 177] width 11 height 11
click at [256, 285] on link "27" at bounding box center [252, 286] width 14 height 14
type input "27/01/2026"
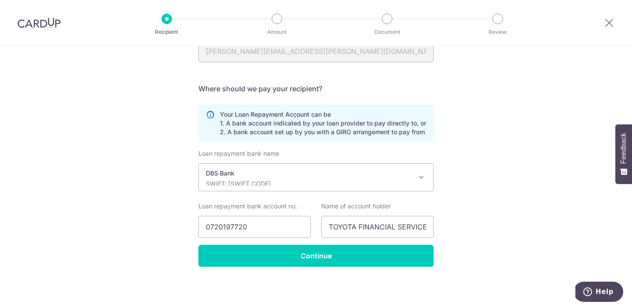
scroll to position [246, 0]
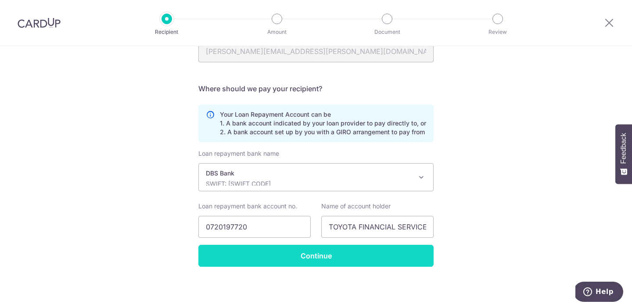
click at [271, 260] on input "Continue" at bounding box center [316, 256] width 235 height 22
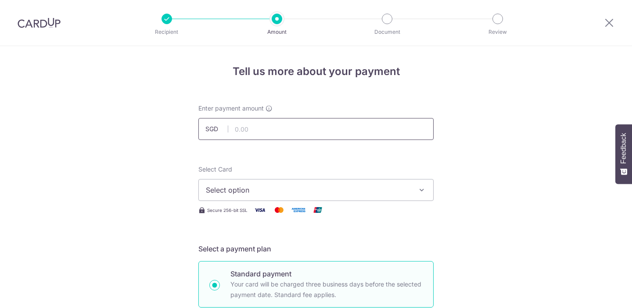
click at [248, 131] on input "text" at bounding box center [316, 129] width 235 height 22
type input "1,583.00"
click at [251, 189] on span "Select option" at bounding box center [308, 190] width 205 height 11
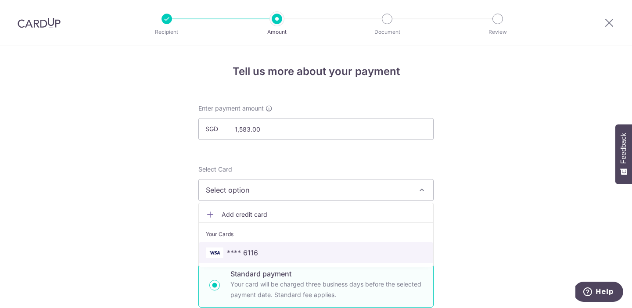
click at [248, 257] on span "**** 6116" at bounding box center [242, 253] width 31 height 11
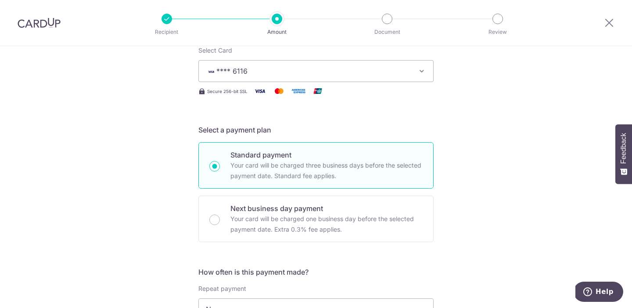
scroll to position [234, 0]
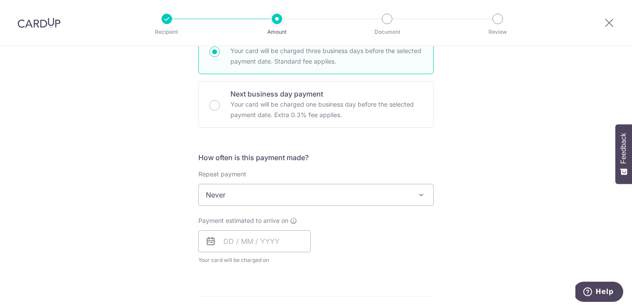
click at [245, 188] on span "Never" at bounding box center [316, 194] width 235 height 21
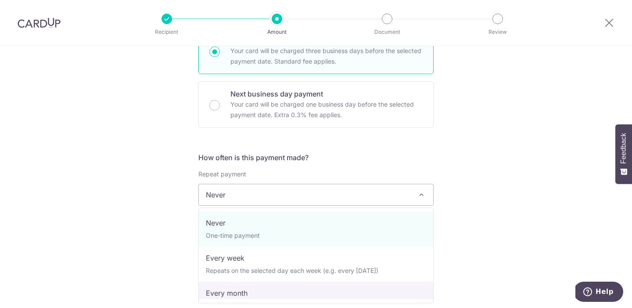
select select "3"
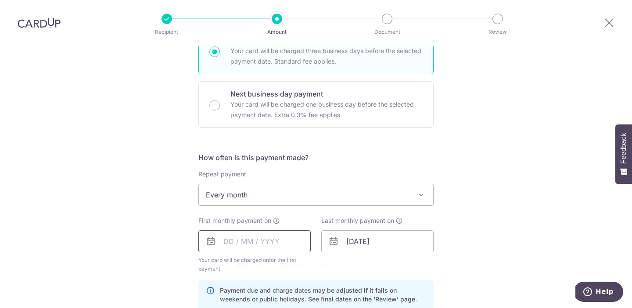
click at [241, 244] on input "text" at bounding box center [255, 242] width 112 height 22
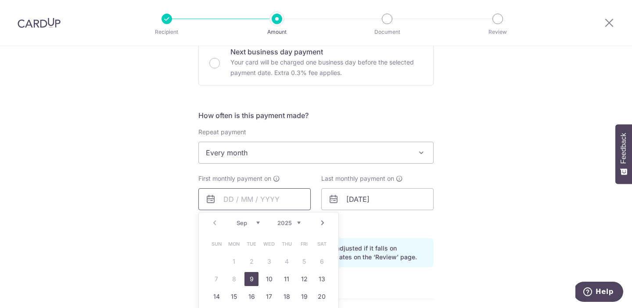
scroll to position [276, 0]
click at [251, 276] on link "9" at bounding box center [252, 279] width 14 height 14
type input "[DATE]"
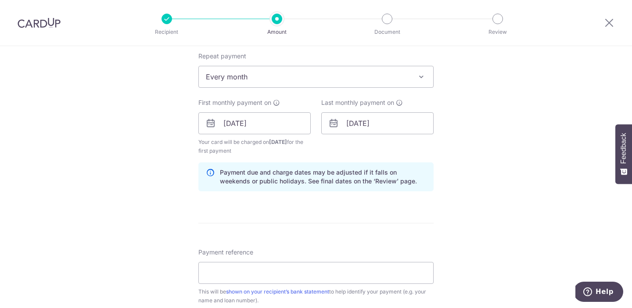
scroll to position [379, 0]
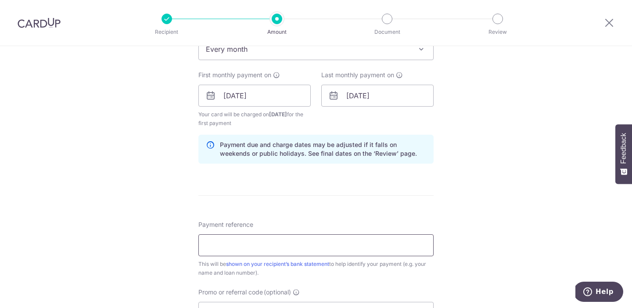
click at [224, 242] on input "Payment reference" at bounding box center [316, 246] width 235 height 22
paste input "OFF225"
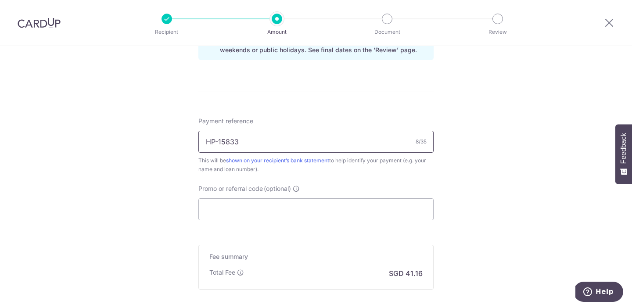
scroll to position [486, 0]
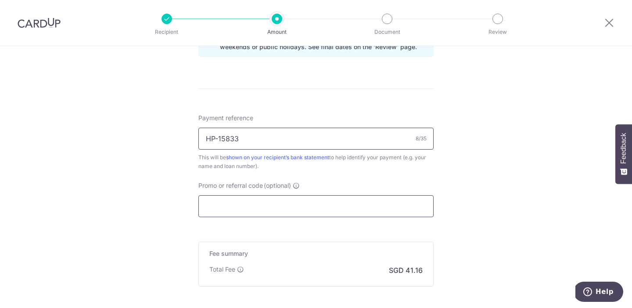
type input "HP-15833"
click at [229, 202] on input "Promo or referral code (optional)" at bounding box center [316, 206] width 235 height 22
paste input "OFF225"
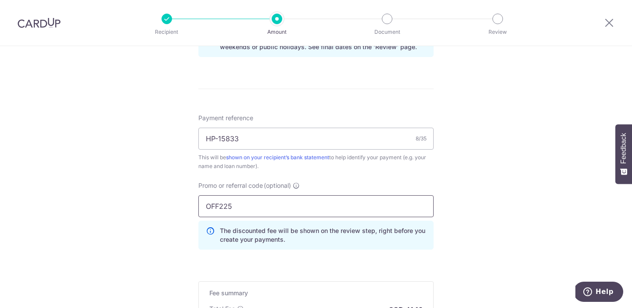
scroll to position [600, 0]
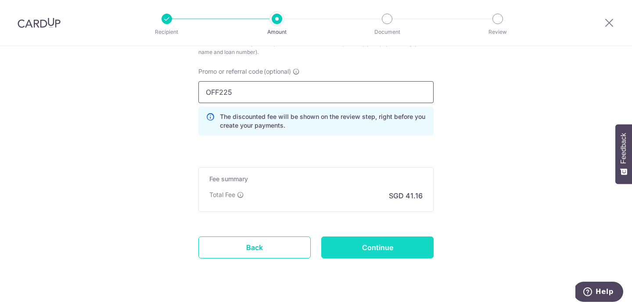
type input "OFF225"
click at [369, 242] on input "Continue" at bounding box center [378, 248] width 112 height 22
type input "Create Schedule"
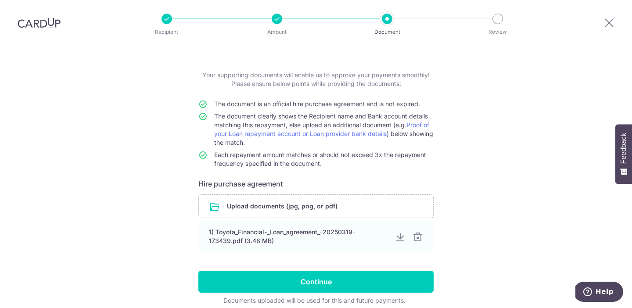
scroll to position [55, 0]
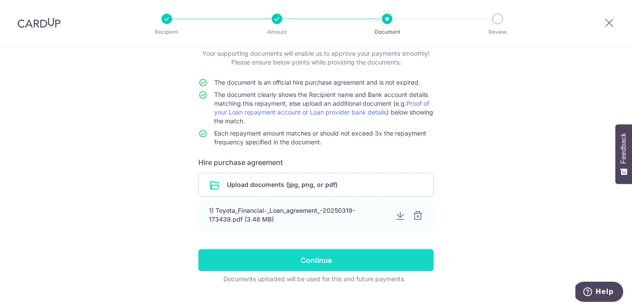
click at [257, 258] on input "Continue" at bounding box center [316, 260] width 235 height 22
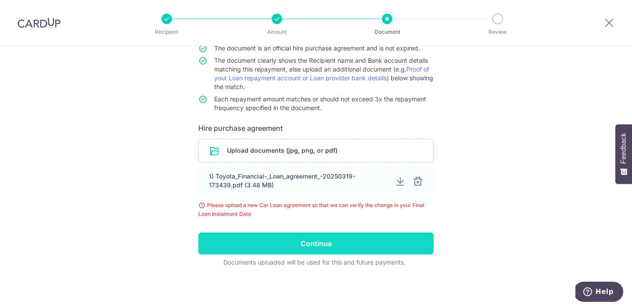
click at [244, 248] on input "Continue" at bounding box center [316, 244] width 235 height 22
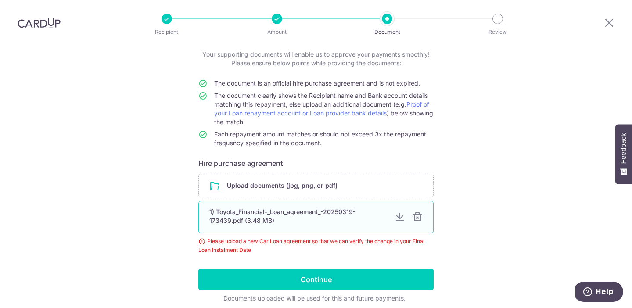
click at [412, 215] on div "1) Toyota_Financial-_Loan_agreement_-20250319-173439.pdf (3.48 MB)" at bounding box center [316, 217] width 235 height 33
click at [417, 216] on div at bounding box center [417, 217] width 11 height 11
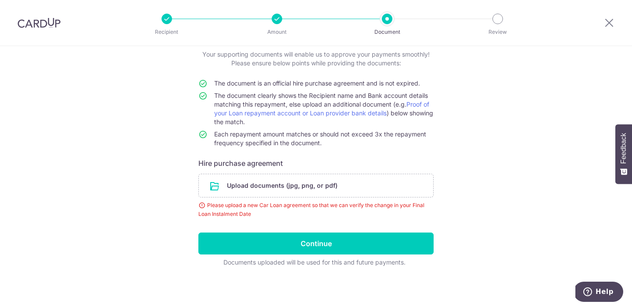
click at [280, 173] on form "Your supporting documents will enable us to approve your payments smoothly! Ple…" at bounding box center [316, 158] width 235 height 217
click at [280, 182] on input "file" at bounding box center [316, 185] width 235 height 23
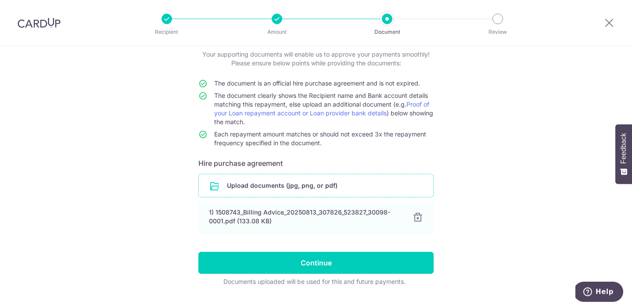
scroll to position [71, 0]
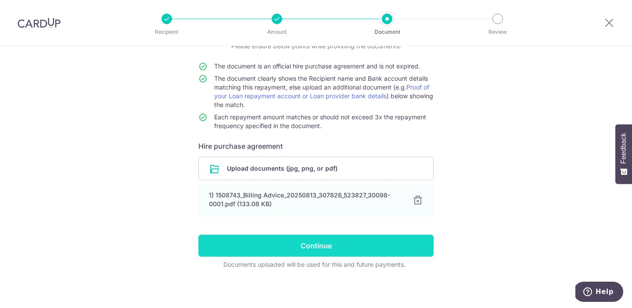
click at [282, 235] on input "Continue" at bounding box center [316, 246] width 235 height 22
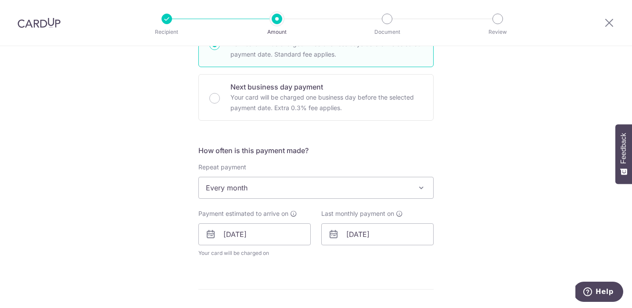
scroll to position [403, 0]
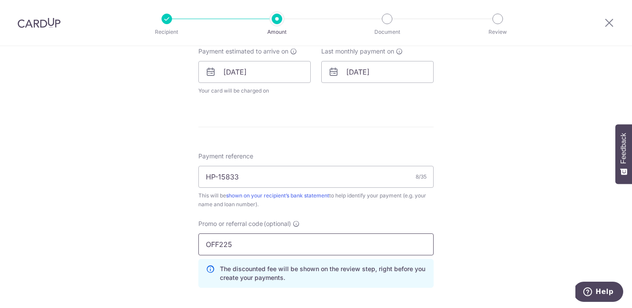
drag, startPoint x: 247, startPoint y: 247, endPoint x: 171, endPoint y: 246, distance: 76.0
click at [171, 246] on div "Tell us more about your payment Enter payment amount SGD 1,583.00 1583.00 Selec…" at bounding box center [316, 60] width 632 height 834
paste input "REC18"
type input "REC185"
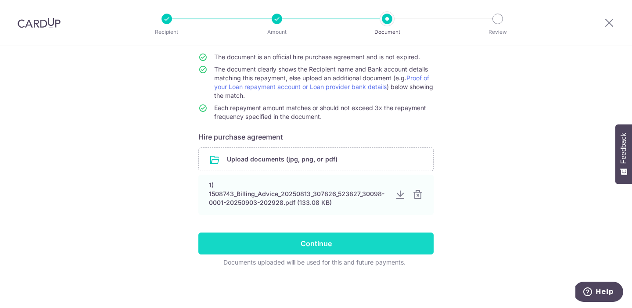
scroll to position [80, 0]
click at [309, 236] on input "Continue" at bounding box center [316, 244] width 235 height 22
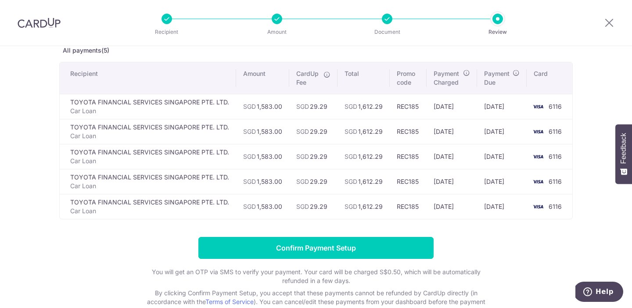
scroll to position [54, 0]
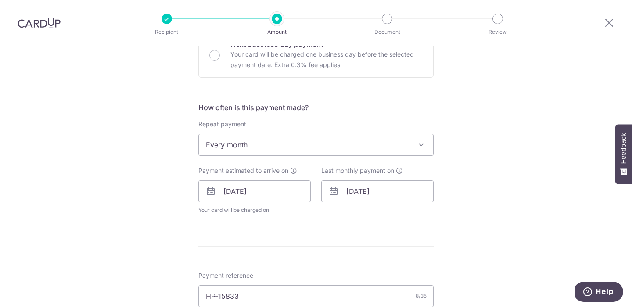
scroll to position [271, 0]
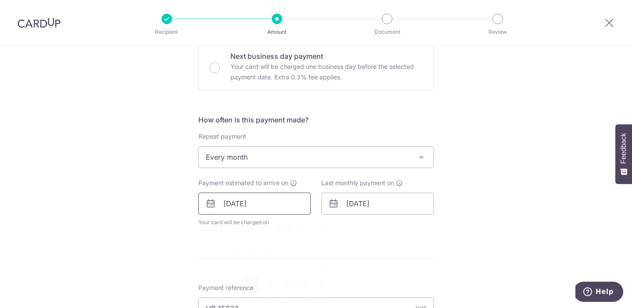
click at [270, 205] on input "[DATE]" at bounding box center [255, 204] width 112 height 22
click at [406, 237] on form "Enter payment amount SGD 1,583.00 1583.00 Select Card **** 6116 Add credit card…" at bounding box center [316, 200] width 235 height 735
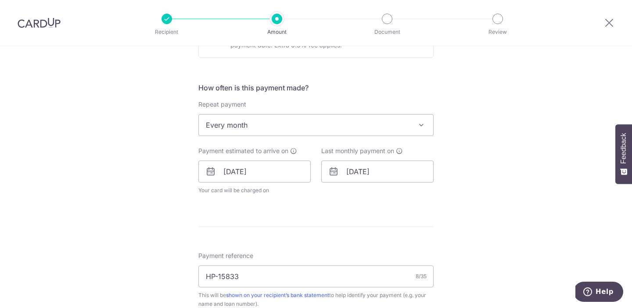
scroll to position [319, 0]
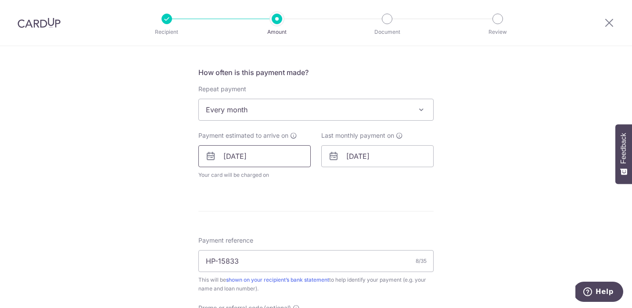
click at [271, 163] on input "09/09/2025" at bounding box center [255, 156] width 112 height 22
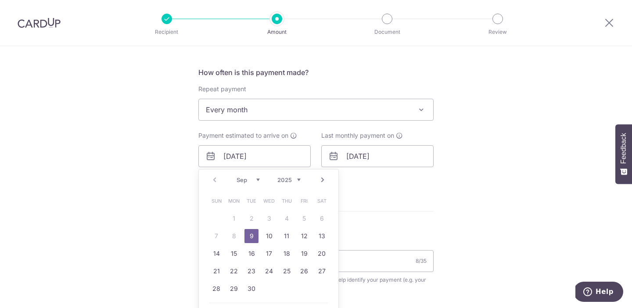
click at [363, 198] on form "Enter payment amount SGD 1,583.00 1583.00 Select Card **** 6116 Add credit card…" at bounding box center [316, 152] width 235 height 735
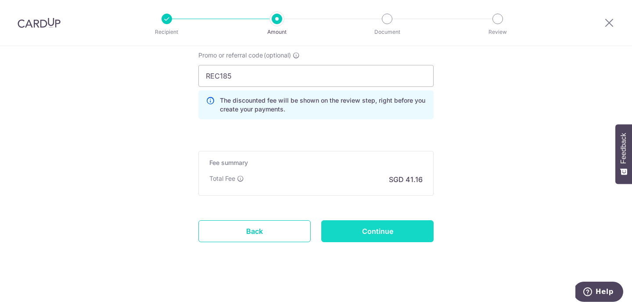
scroll to position [572, 0]
click at [369, 224] on input "Continue" at bounding box center [378, 231] width 112 height 22
type input "Update Schedule"
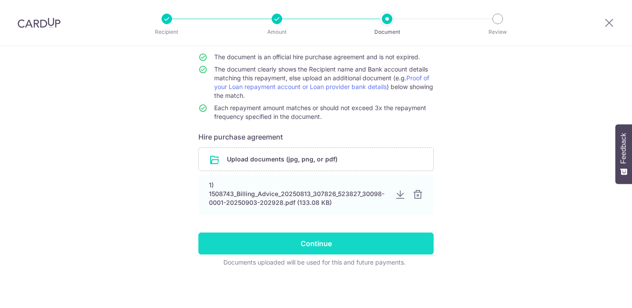
click at [365, 242] on input "Continue" at bounding box center [316, 244] width 235 height 22
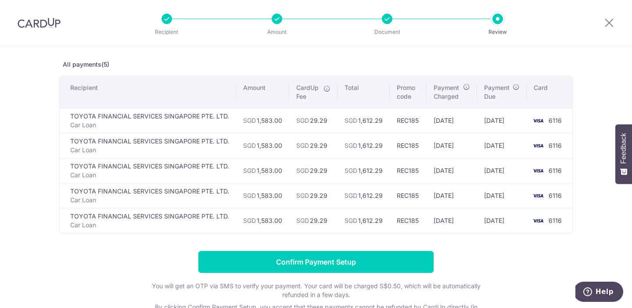
scroll to position [39, 0]
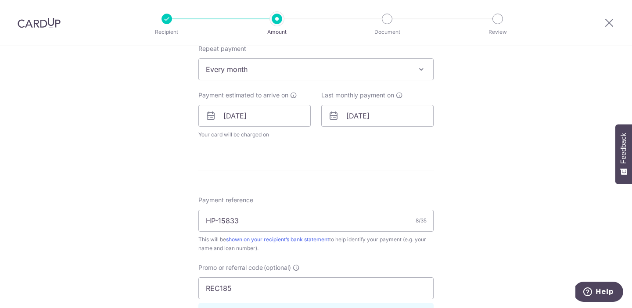
scroll to position [374, 0]
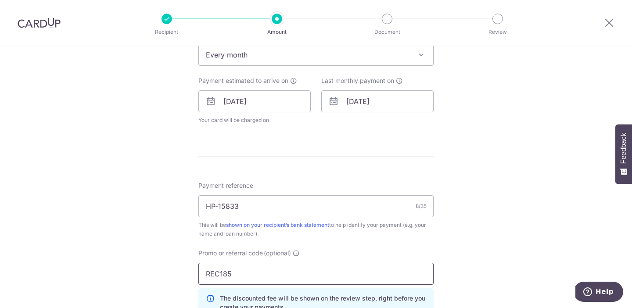
drag, startPoint x: 251, startPoint y: 268, endPoint x: 145, endPoint y: 271, distance: 105.9
click at [145, 271] on div "Tell us more about your payment Enter payment amount SGD 1,583.00 1583.00 Selec…" at bounding box center [316, 89] width 632 height 834
paste input "OFF22"
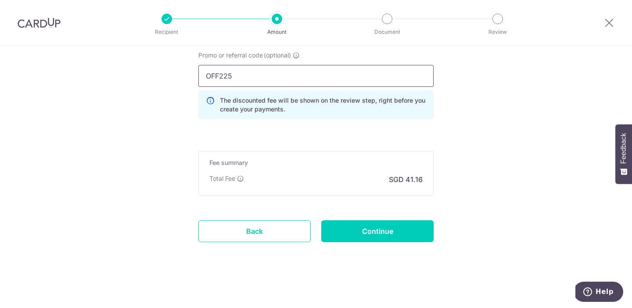
scroll to position [572, 0]
type input "OFF225"
click at [369, 238] on input "Continue" at bounding box center [378, 231] width 112 height 22
type input "Update Schedule"
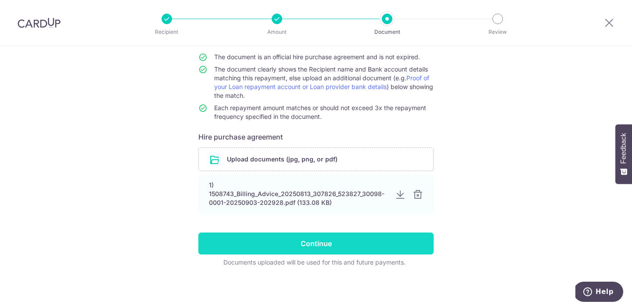
scroll to position [81, 0]
click at [369, 238] on input "Continue" at bounding box center [316, 244] width 235 height 22
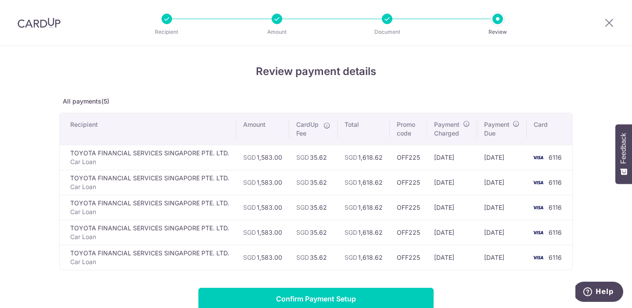
scroll to position [49, 0]
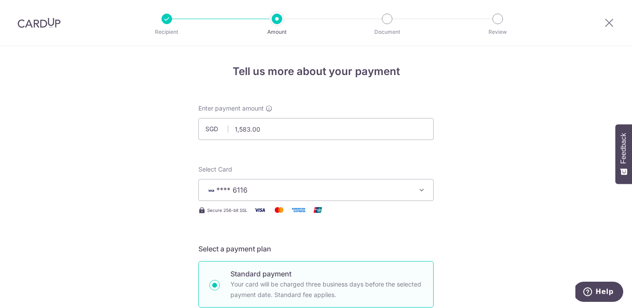
scroll to position [378, 0]
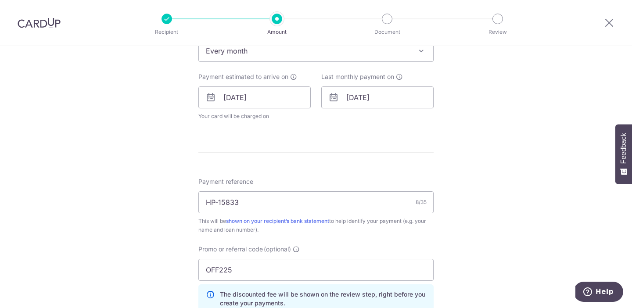
click at [240, 54] on span "Every month" at bounding box center [316, 50] width 235 height 21
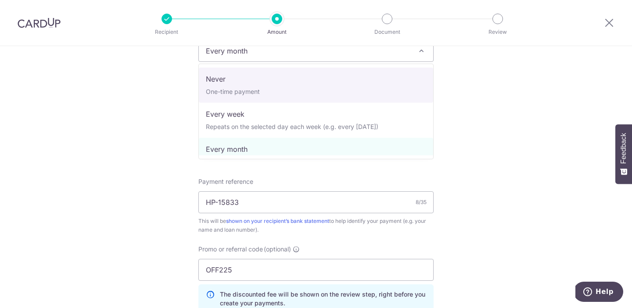
select select "1"
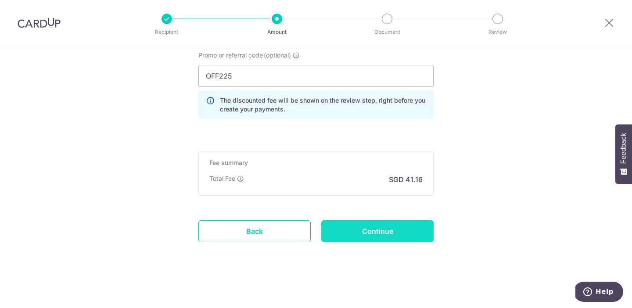
scroll to position [608, 0]
click at [346, 229] on input "Continue" at bounding box center [378, 231] width 112 height 22
type input "Update Schedule"
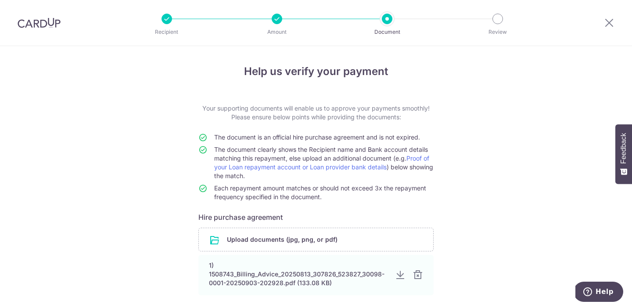
scroll to position [80, 0]
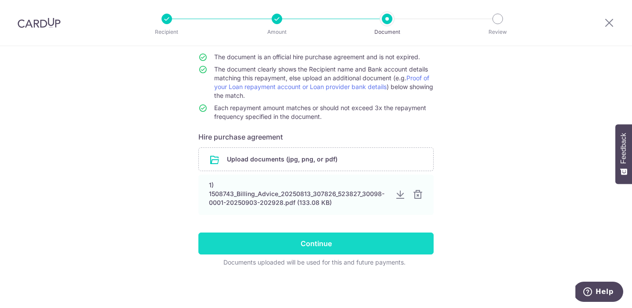
click at [350, 244] on input "Continue" at bounding box center [316, 244] width 235 height 22
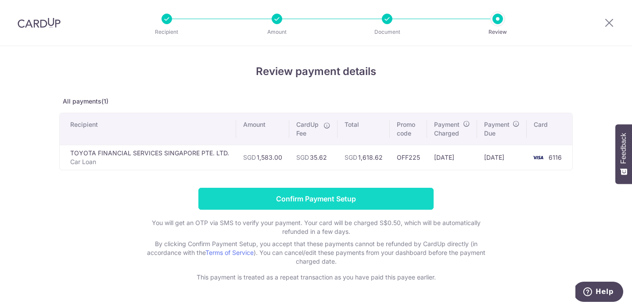
click at [298, 197] on input "Confirm Payment Setup" at bounding box center [316, 199] width 235 height 22
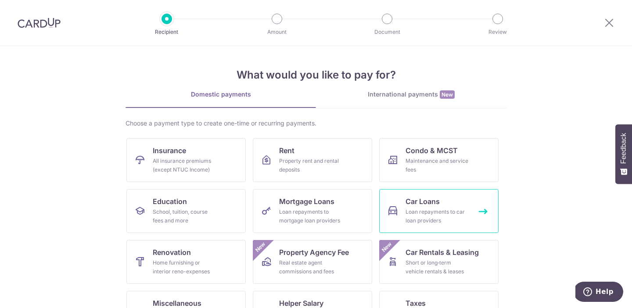
click at [426, 201] on span "Car Loans" at bounding box center [423, 201] width 34 height 11
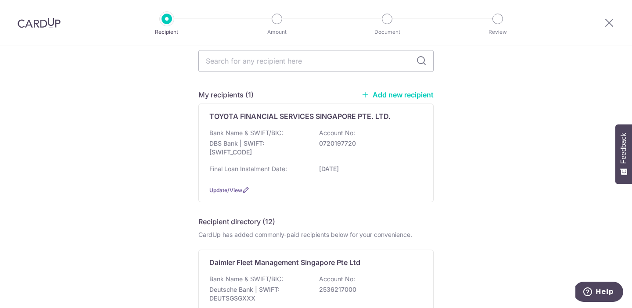
scroll to position [42, 0]
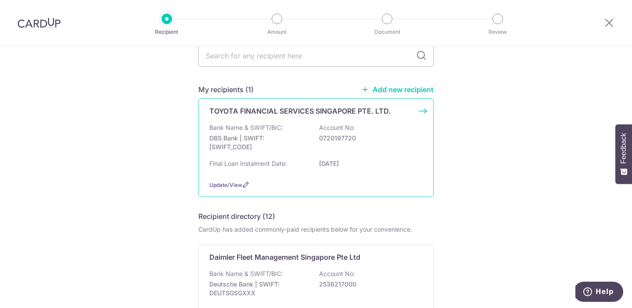
click at [232, 162] on p "Final Loan Instalment Date:" at bounding box center [249, 163] width 78 height 9
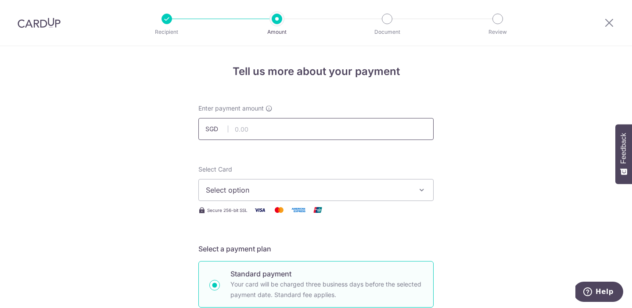
click at [243, 133] on input "text" at bounding box center [316, 129] width 235 height 22
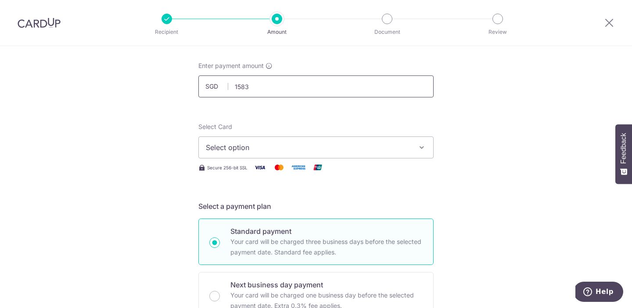
scroll to position [51, 0]
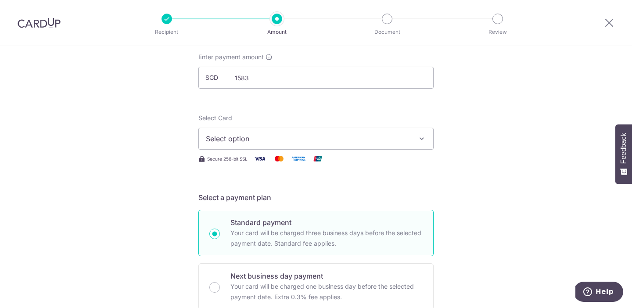
type input "1,583.00"
click at [244, 135] on span "Select option" at bounding box center [308, 139] width 205 height 11
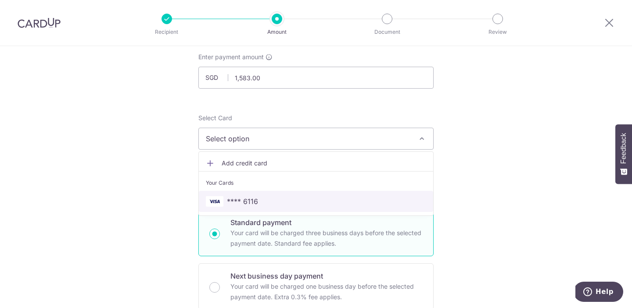
click at [247, 201] on span "**** 6116" at bounding box center [242, 201] width 31 height 11
type input "27/01/2026"
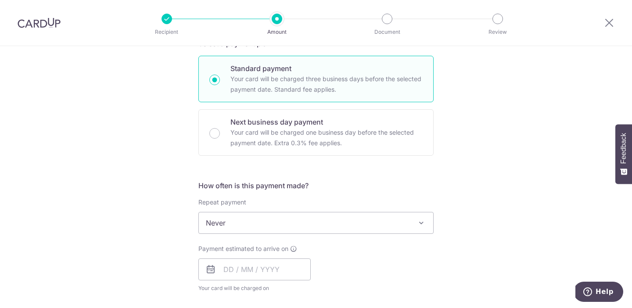
scroll to position [209, 0]
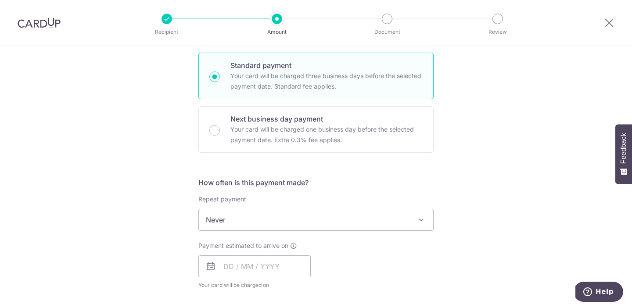
click at [224, 224] on span "Never" at bounding box center [316, 220] width 235 height 21
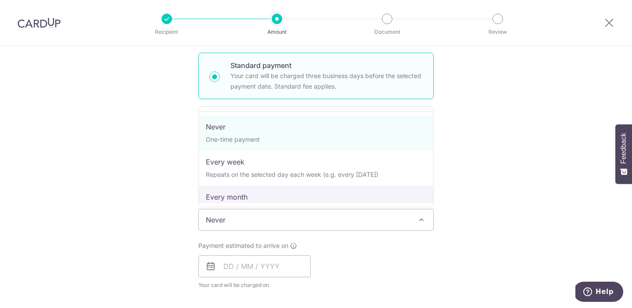
select select "3"
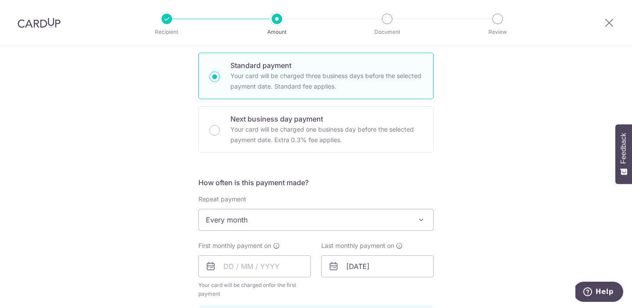
scroll to position [284, 0]
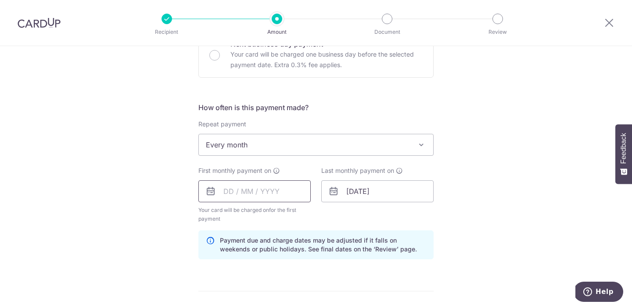
click at [239, 199] on input "text" at bounding box center [255, 192] width 112 height 22
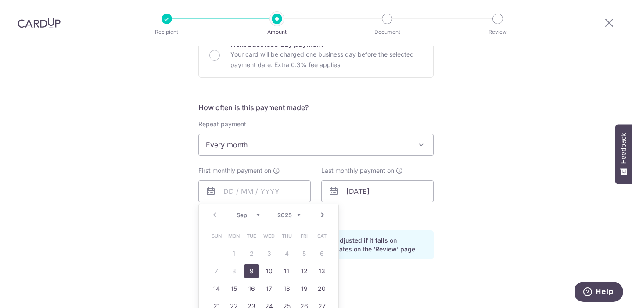
click at [326, 212] on link "Next" at bounding box center [323, 215] width 11 height 11
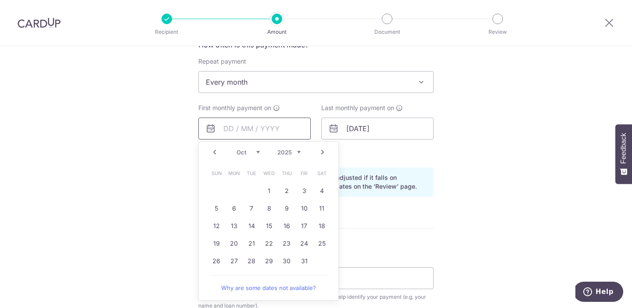
scroll to position [347, 0]
click at [234, 260] on link "27" at bounding box center [234, 260] width 14 height 14
type input "27/10/2025"
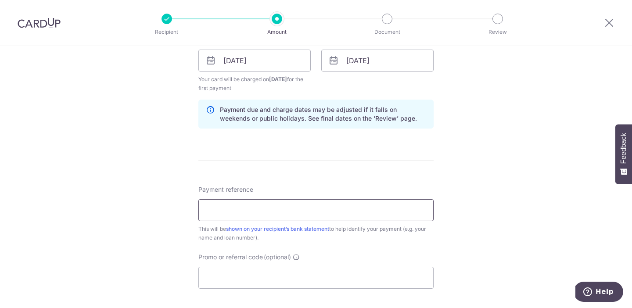
click at [250, 213] on input "Payment reference" at bounding box center [316, 210] width 235 height 22
type input "HP-17833"
click at [262, 267] on input "Promo or referral code (optional)" at bounding box center [316, 278] width 235 height 22
paste input "REC185"
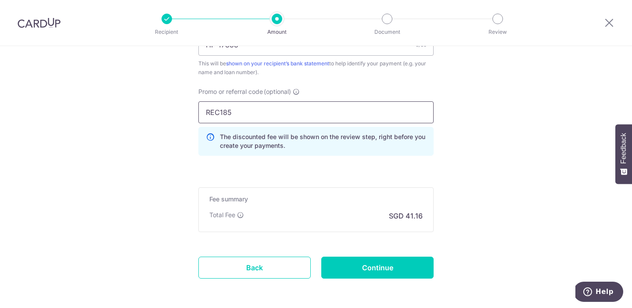
scroll to position [617, 0]
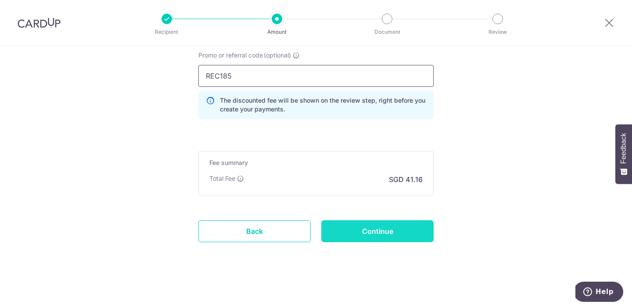
type input "REC185"
click at [370, 231] on input "Continue" at bounding box center [378, 231] width 112 height 22
type input "Create Schedule"
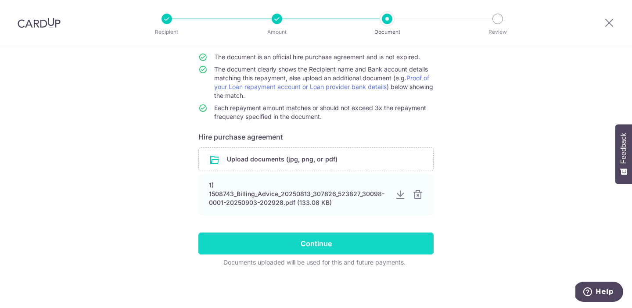
scroll to position [80, 0]
click at [363, 254] on input "Continue" at bounding box center [316, 244] width 235 height 22
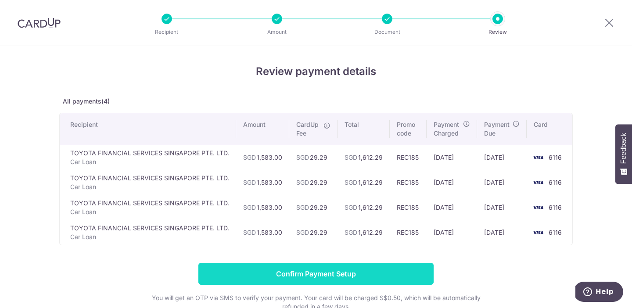
click at [346, 271] on input "Confirm Payment Setup" at bounding box center [316, 274] width 235 height 22
